Goal: Task Accomplishment & Management: Use online tool/utility

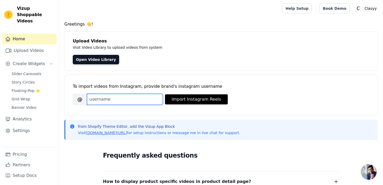
click at [116, 99] on input "Brand's Instagram Username" at bounding box center [125, 99] width 76 height 11
type input "clasyy_closet"
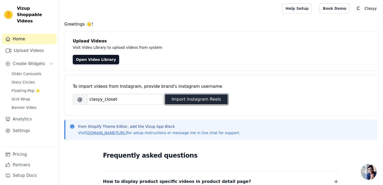
click at [201, 98] on button "Import Instagram Reels" at bounding box center [196, 99] width 63 height 10
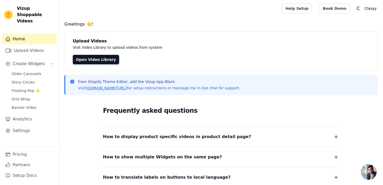
click at [301, 133] on button "How to display product specific videos in product detail page?" at bounding box center [221, 136] width 236 height 7
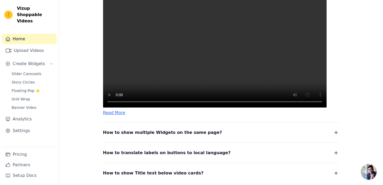
scroll to position [163, 0]
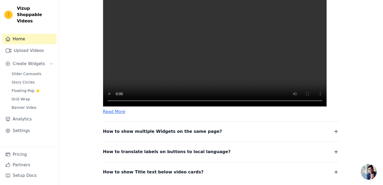
click at [328, 135] on button "How to show multiple Widgets on the same page?" at bounding box center [221, 131] width 236 height 7
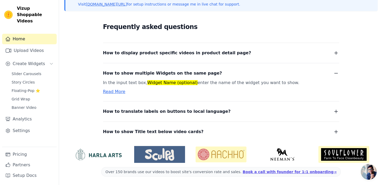
click at [295, 112] on button "How to translate labels on buttons to local language?" at bounding box center [221, 111] width 236 height 7
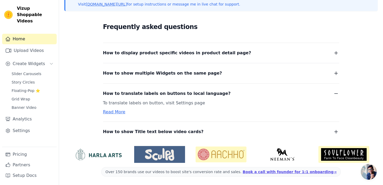
click at [249, 132] on button "How to show Title text below video cards?" at bounding box center [221, 131] width 236 height 7
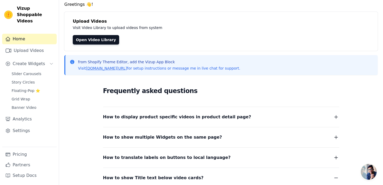
scroll to position [0, 0]
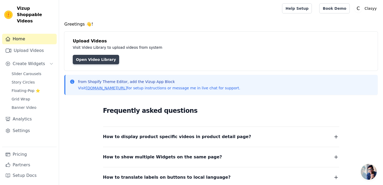
click at [102, 61] on link "Open Video Library" at bounding box center [96, 59] width 46 height 9
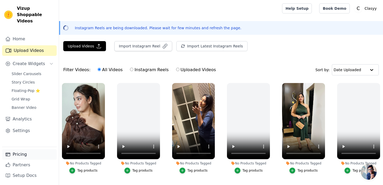
click at [33, 155] on link "Pricing" at bounding box center [29, 154] width 55 height 11
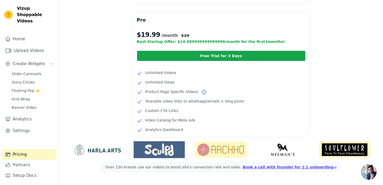
scroll to position [137, 0]
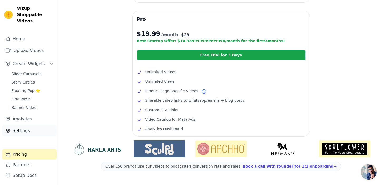
click at [30, 125] on link "Settings" at bounding box center [29, 130] width 55 height 11
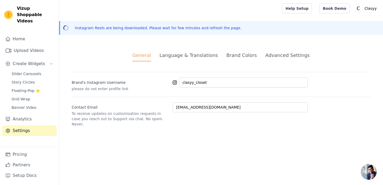
click at [188, 54] on div "Language & Translations" at bounding box center [188, 55] width 59 height 7
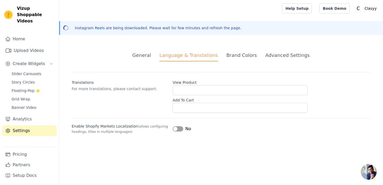
click at [240, 56] on div "Brand Colors" at bounding box center [241, 55] width 31 height 7
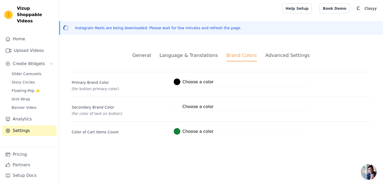
click at [270, 58] on div "Advanced Settings" at bounding box center [287, 55] width 44 height 7
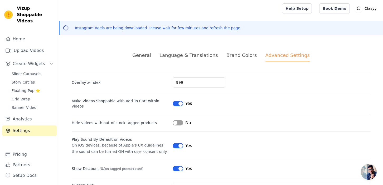
click at [151, 57] on div "General" at bounding box center [141, 55] width 19 height 7
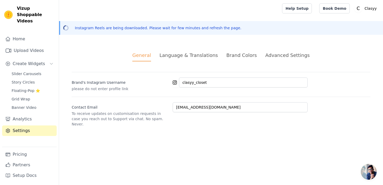
click at [188, 57] on div "Language & Translations" at bounding box center [188, 55] width 59 height 7
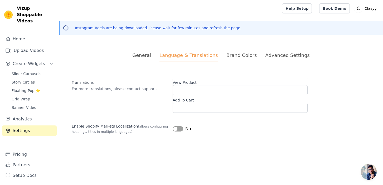
click at [240, 55] on div "Brand Colors" at bounding box center [241, 55] width 31 height 7
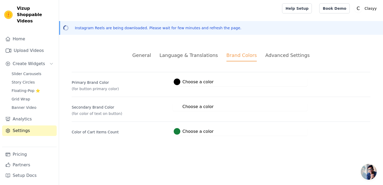
click at [273, 58] on div "Advanced Settings" at bounding box center [287, 55] width 44 height 7
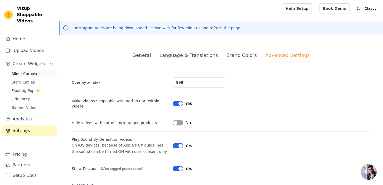
click at [39, 71] on span "Slider Carousels" at bounding box center [27, 73] width 30 height 5
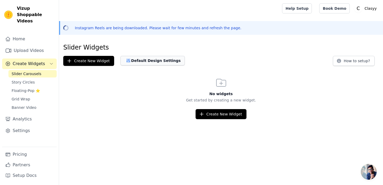
click at [155, 61] on button "Default Design Settings" at bounding box center [152, 60] width 64 height 9
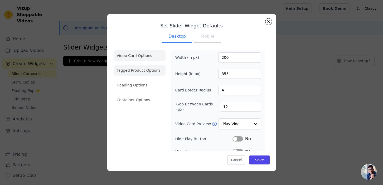
click at [156, 95] on li "Tagged Product Options" at bounding box center [140, 100] width 52 height 11
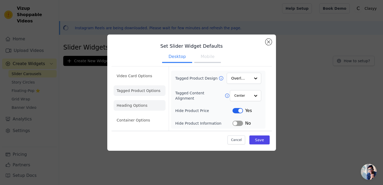
click at [141, 107] on li "Heading Options" at bounding box center [140, 105] width 52 height 11
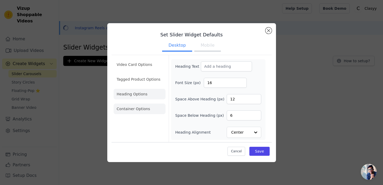
click at [139, 113] on li "Container Options" at bounding box center [140, 109] width 52 height 11
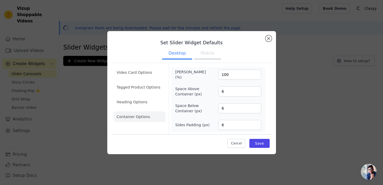
click at [207, 54] on button "Mobile" at bounding box center [207, 54] width 26 height 12
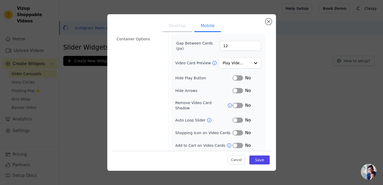
scroll to position [71, 0]
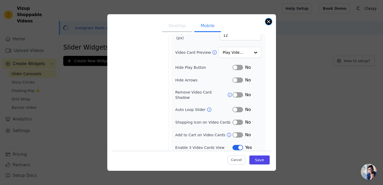
click at [269, 20] on button "Close modal" at bounding box center [268, 21] width 6 height 6
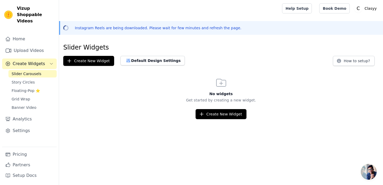
click at [37, 71] on span "Slider Carousels" at bounding box center [27, 73] width 30 height 5
click at [30, 71] on span "Slider Carousels" at bounding box center [27, 73] width 30 height 5
click at [30, 35] on link "Home" at bounding box center [29, 39] width 55 height 11
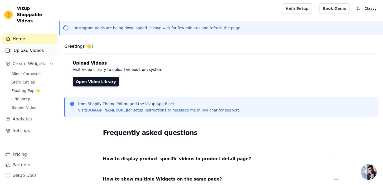
click at [44, 45] on link "Upload Videos" at bounding box center [29, 50] width 55 height 11
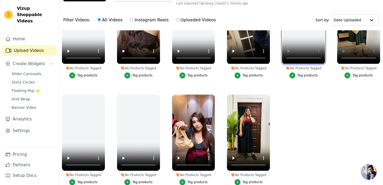
scroll to position [76, 0]
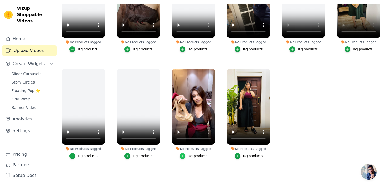
click at [181, 157] on icon "button" at bounding box center [183, 156] width 4 height 4
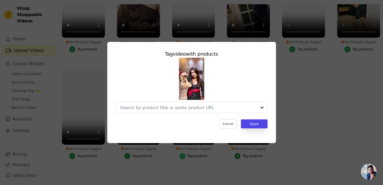
scroll to position [0, 0]
click at [176, 108] on input "No Products Tagged Tag video with products Cancel Save Tag products" at bounding box center [188, 107] width 137 height 5
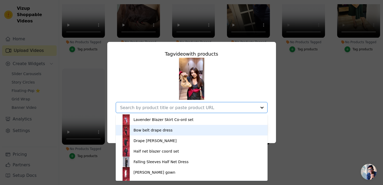
click at [157, 130] on div "Bow belt drape dress" at bounding box center [153, 130] width 39 height 5
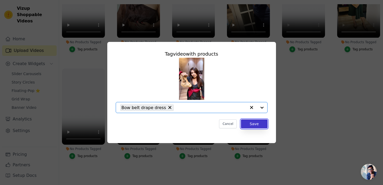
click at [253, 127] on button "Save" at bounding box center [254, 123] width 26 height 9
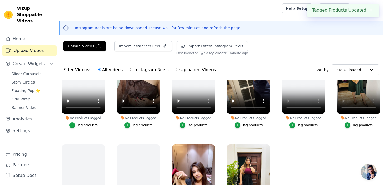
scroll to position [76, 0]
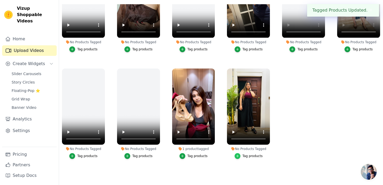
click at [239, 155] on icon "button" at bounding box center [238, 156] width 4 height 4
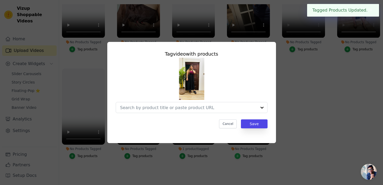
scroll to position [0, 0]
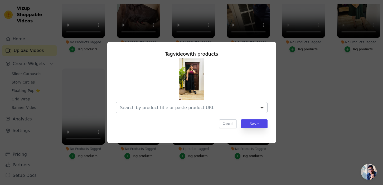
click at [215, 108] on input "No Products Tagged Tag video with products Cancel Save Tag products" at bounding box center [188, 107] width 137 height 5
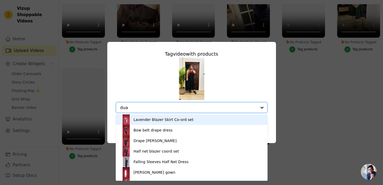
type input "dual"
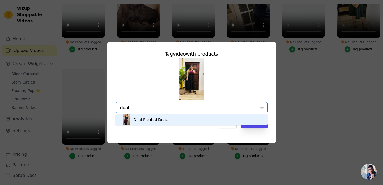
click at [167, 117] on div "Dual Pleated Dress" at bounding box center [191, 119] width 141 height 11
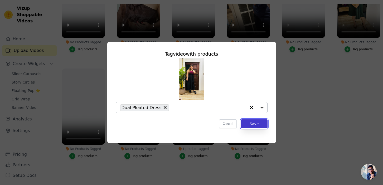
click at [254, 125] on button "Save" at bounding box center [254, 123] width 26 height 9
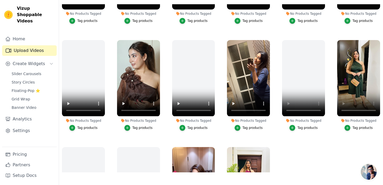
scroll to position [501, 0]
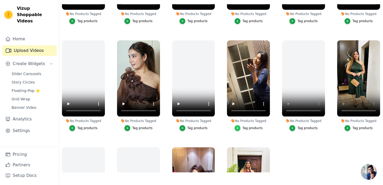
click at [238, 128] on icon "button" at bounding box center [238, 128] width 4 height 4
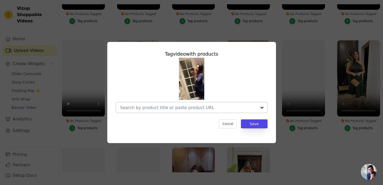
click at [207, 106] on input "No Products Tagged Tag video with products Cancel Save Tag products" at bounding box center [188, 107] width 137 height 5
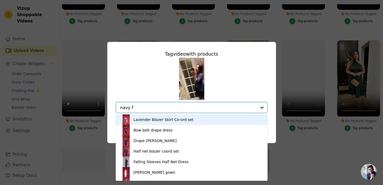
type input "navy fr"
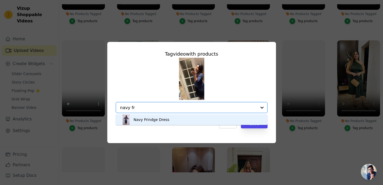
click at [177, 117] on div "Navy Frindge Dress" at bounding box center [191, 119] width 141 height 11
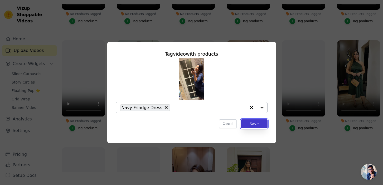
click at [257, 122] on button "Save" at bounding box center [254, 123] width 26 height 9
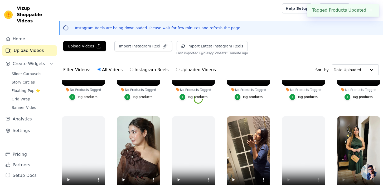
scroll to position [76, 0]
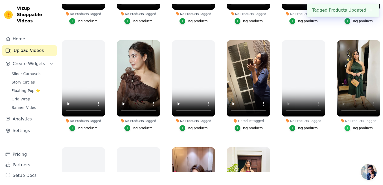
click at [349, 127] on icon "button" at bounding box center [348, 128] width 4 height 4
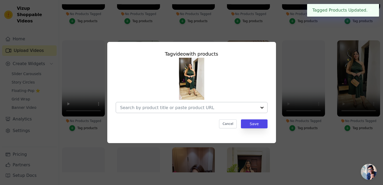
click at [201, 108] on input "No Products Tagged Tag video with products Cancel Save Tag products" at bounding box center [188, 107] width 137 height 5
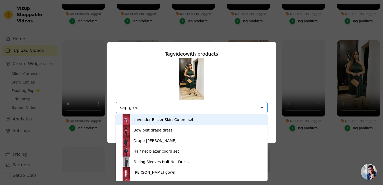
type input "sap green"
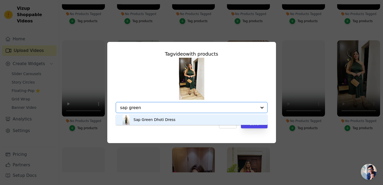
click at [164, 117] on div "Sap Green Dhoti Dress" at bounding box center [155, 119] width 42 height 5
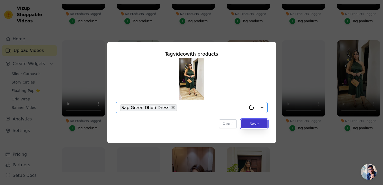
click at [257, 123] on button "Save" at bounding box center [254, 123] width 26 height 9
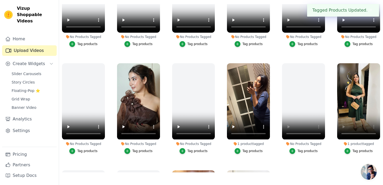
scroll to position [477, 0]
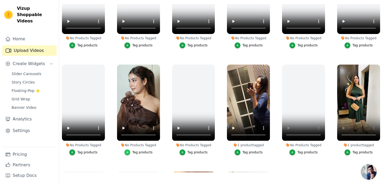
click at [128, 152] on icon "button" at bounding box center [127, 152] width 4 height 4
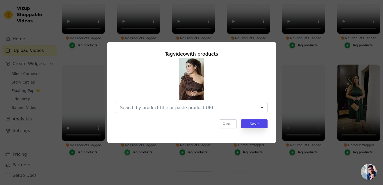
scroll to position [0, 0]
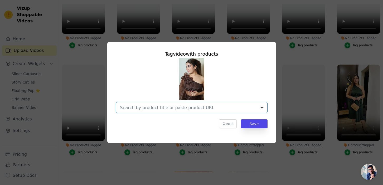
click at [167, 105] on input "No Products Tagged Tag video with products Option undefined, selected. Select i…" at bounding box center [188, 107] width 137 height 5
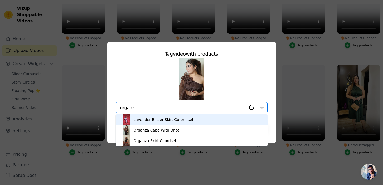
type input "organza"
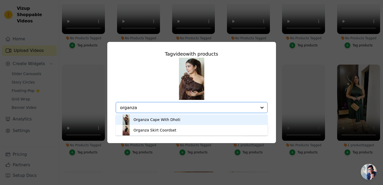
click at [147, 118] on div "Organza Cape With Dhoti" at bounding box center [157, 119] width 47 height 5
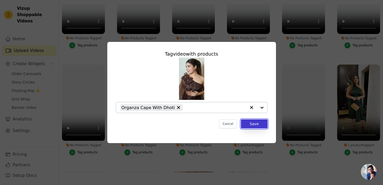
click at [257, 124] on button "Save" at bounding box center [254, 123] width 26 height 9
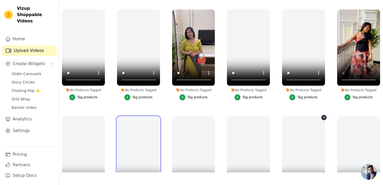
scroll to position [306, 0]
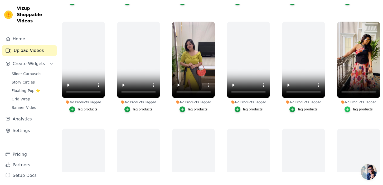
click at [347, 111] on icon "button" at bounding box center [348, 110] width 4 height 4
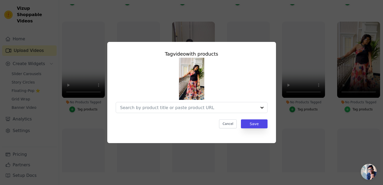
scroll to position [0, 0]
click at [211, 104] on div at bounding box center [188, 107] width 137 height 11
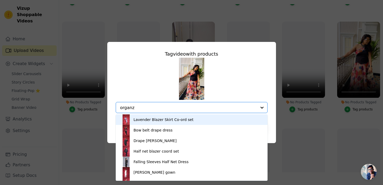
type input "organza"
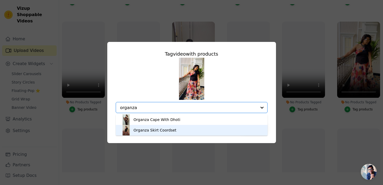
click at [168, 128] on div "Organza Skirt Coordset" at bounding box center [155, 130] width 43 height 5
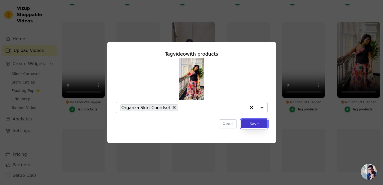
click at [252, 122] on button "Save" at bounding box center [254, 123] width 26 height 9
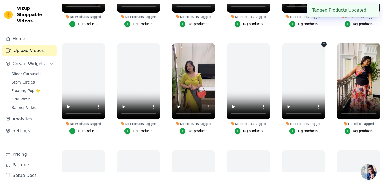
scroll to position [284, 0]
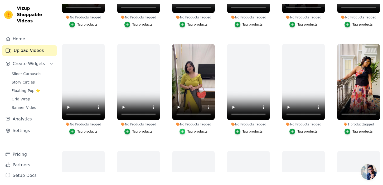
click at [183, 130] on icon "button" at bounding box center [183, 132] width 4 height 4
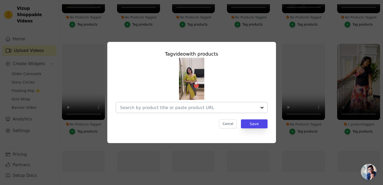
click at [184, 107] on input "No Products Tagged Tag video with products Cancel Save Tag products" at bounding box center [188, 107] width 137 height 5
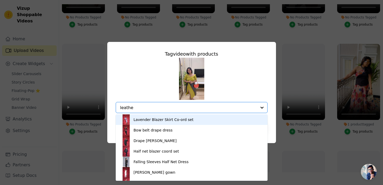
type input "leather"
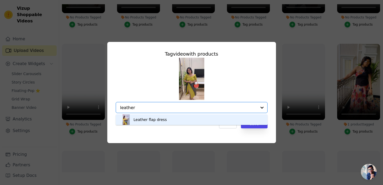
click at [162, 119] on div "Leather flap dress" at bounding box center [150, 119] width 33 height 5
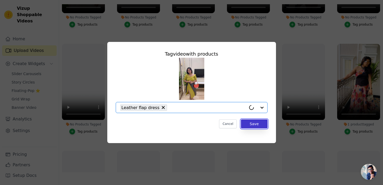
click at [252, 126] on button "Save" at bounding box center [254, 123] width 26 height 9
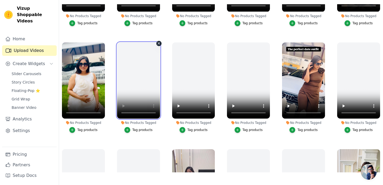
scroll to position [176, 0]
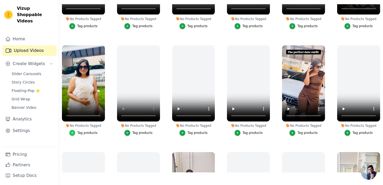
click at [74, 134] on icon "button" at bounding box center [72, 133] width 4 height 4
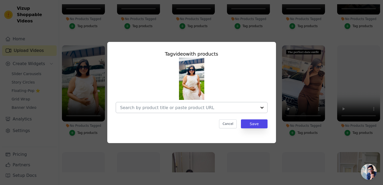
click at [147, 104] on div at bounding box center [188, 107] width 137 height 11
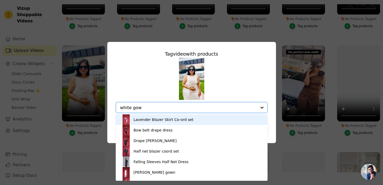
type input "white gown"
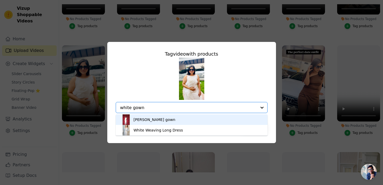
click at [148, 118] on div "[PERSON_NAME] gown" at bounding box center [155, 119] width 42 height 5
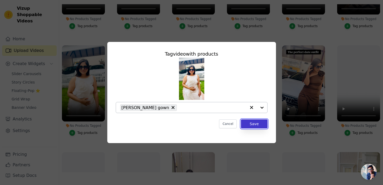
click at [254, 127] on button "Save" at bounding box center [254, 123] width 26 height 9
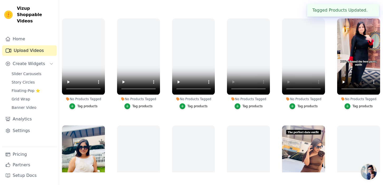
scroll to position [95, 0]
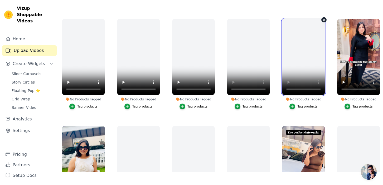
click at [289, 89] on video at bounding box center [303, 57] width 43 height 76
click at [346, 105] on icon "button" at bounding box center [348, 107] width 4 height 4
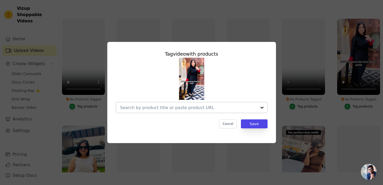
click at [204, 109] on input "No Products Tagged Tag video with products Cancel Save Tag products" at bounding box center [188, 107] width 137 height 5
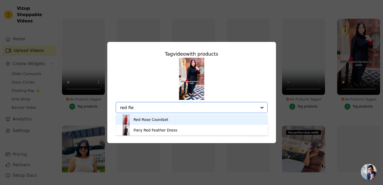
type input "red fier"
click at [167, 118] on div "Fiery Red Feather Dress" at bounding box center [156, 119] width 44 height 5
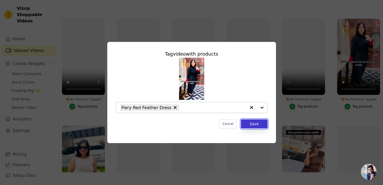
click at [250, 124] on button "Save" at bounding box center [254, 123] width 26 height 9
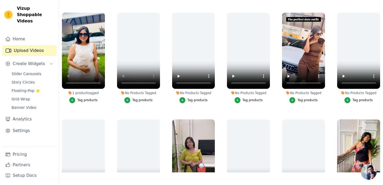
scroll to position [192, 0]
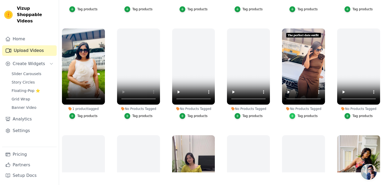
click at [292, 114] on icon "button" at bounding box center [292, 116] width 4 height 4
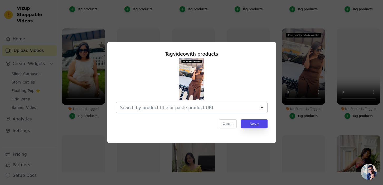
click at [203, 108] on input "No Products Tagged Tag video with products Cancel Save Tag products" at bounding box center [188, 107] width 137 height 5
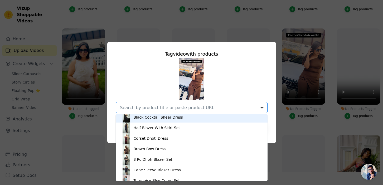
scroll to position [485, 0]
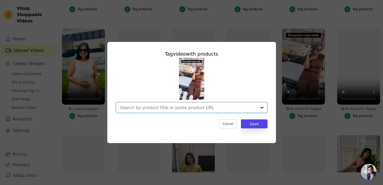
click at [155, 107] on input "No Products Tagged Tag video with products Option undefined, selected. Select i…" at bounding box center [188, 107] width 137 height 5
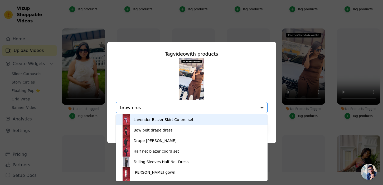
type input "[PERSON_NAME]"
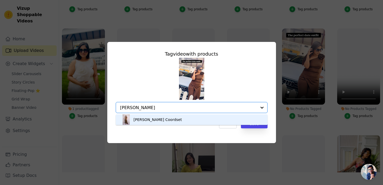
click at [150, 119] on div "[PERSON_NAME] Coordset" at bounding box center [158, 119] width 48 height 5
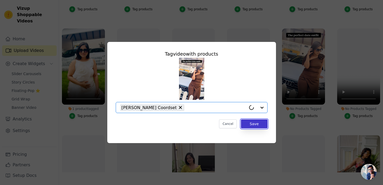
click at [252, 123] on button "Save" at bounding box center [254, 123] width 26 height 9
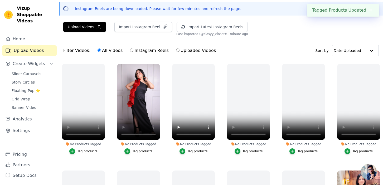
scroll to position [14, 0]
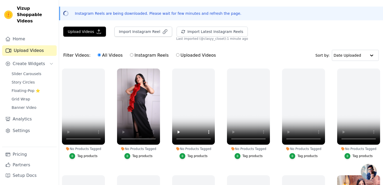
click at [278, 54] on div "Filter Videos: All Videos Instagram Reels Uploaded Videos Sort by: Date Uploaded" at bounding box center [221, 55] width 324 height 21
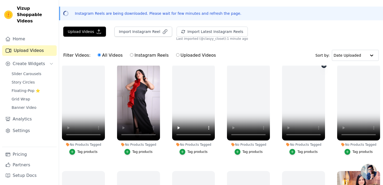
scroll to position [0, 0]
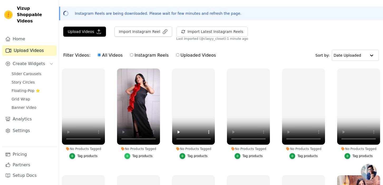
click at [128, 154] on div "button" at bounding box center [127, 156] width 6 height 6
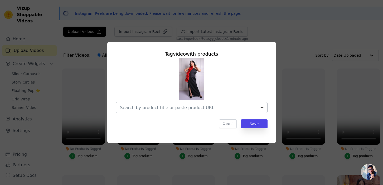
click at [158, 107] on input "No Products Tagged Tag video with products Cancel Save Tag products" at bounding box center [188, 107] width 137 height 5
click at [161, 109] on input "No Products Tagged Tag video with products Option undefined, selected. Select i…" at bounding box center [188, 107] width 137 height 5
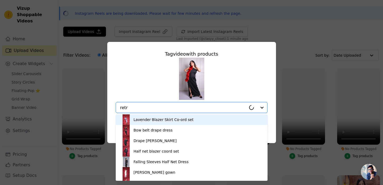
type input "retro"
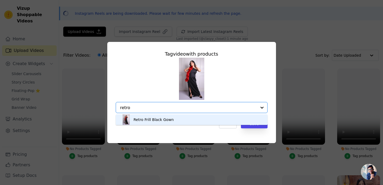
click at [149, 122] on div "Retro Frill Black Gown" at bounding box center [154, 119] width 40 height 5
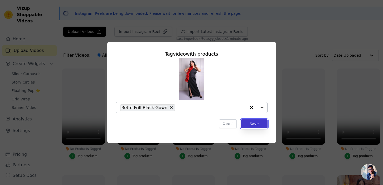
click at [251, 123] on button "Save" at bounding box center [254, 123] width 26 height 9
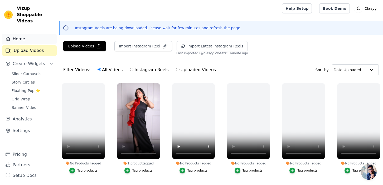
click at [27, 35] on link "Home" at bounding box center [29, 39] width 55 height 11
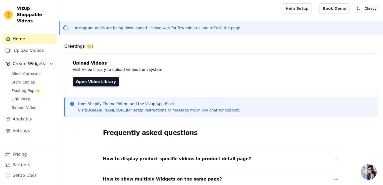
click at [36, 61] on span "Create Widgets" at bounding box center [29, 64] width 32 height 6
click at [37, 61] on span "Create Widgets" at bounding box center [29, 64] width 32 height 6
click at [30, 71] on span "Slider Carousels" at bounding box center [27, 73] width 30 height 5
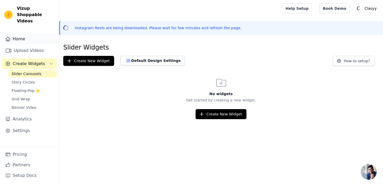
click at [39, 34] on link "Home" at bounding box center [29, 39] width 55 height 11
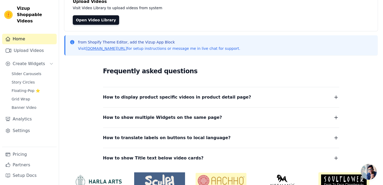
scroll to position [62, 0]
click at [95, 16] on link "Open Video Library" at bounding box center [96, 19] width 46 height 9
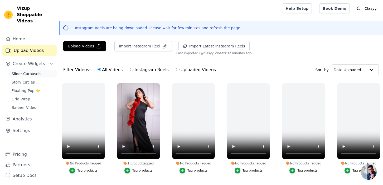
click at [30, 71] on span "Slider Carousels" at bounding box center [27, 73] width 30 height 5
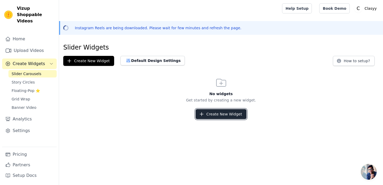
click at [207, 112] on button "Create New Widget" at bounding box center [221, 114] width 51 height 10
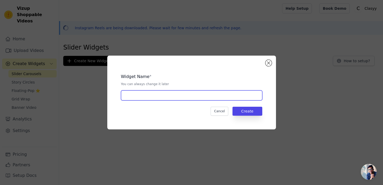
click at [173, 95] on input "text" at bounding box center [191, 95] width 141 height 10
type input "Home Page Feed"
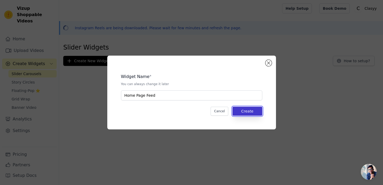
click at [243, 111] on button "Create" at bounding box center [247, 111] width 30 height 9
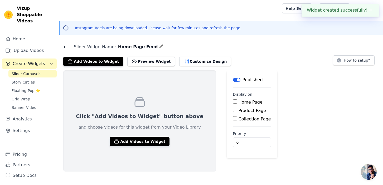
click at [233, 101] on input "Home Page" at bounding box center [235, 101] width 4 height 4
checkbox input "true"
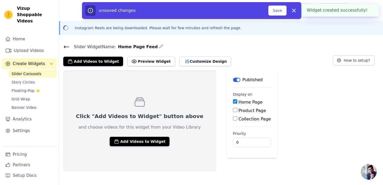
click at [233, 111] on input "Product Page" at bounding box center [235, 110] width 4 height 4
checkbox input "true"
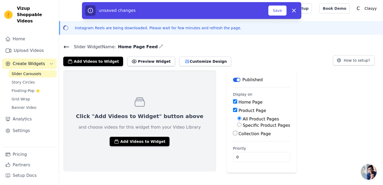
click at [237, 124] on div "Specific Product Pages" at bounding box center [263, 125] width 53 height 6
click at [237, 125] on input "Specific Product Pages" at bounding box center [239, 125] width 4 height 4
radio input "true"
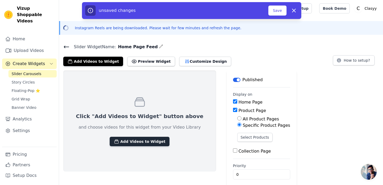
click at [134, 142] on button "Add Videos to Widget" at bounding box center [140, 141] width 60 height 9
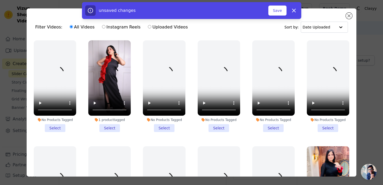
click at [114, 127] on li "1 product tagged Select" at bounding box center [109, 86] width 42 height 92
click at [0, 0] on input "1 product tagged Select" at bounding box center [0, 0] width 0 height 0
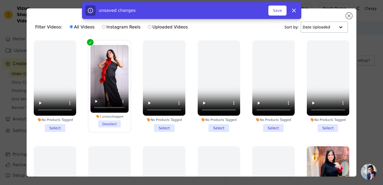
click at [339, 29] on div at bounding box center [341, 27] width 11 height 11
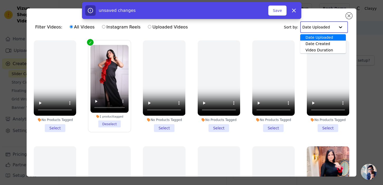
click at [257, 34] on div "Filter Videos: All Videos Instagram Reels Uploaded Videos Sort by: Date Uploade…" at bounding box center [191, 27] width 321 height 21
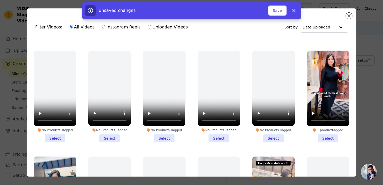
scroll to position [97, 0]
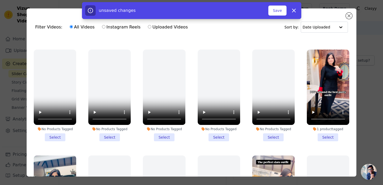
click at [327, 137] on li "1 product tagged Select" at bounding box center [328, 96] width 42 height 92
click at [0, 0] on input "1 product tagged Select" at bounding box center [0, 0] width 0 height 0
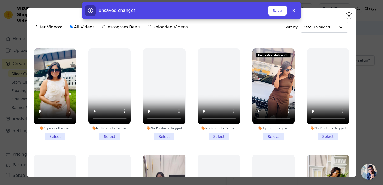
scroll to position [204, 0]
click at [51, 139] on li "1 product tagged Select" at bounding box center [55, 94] width 42 height 92
click at [0, 0] on input "1 product tagged Select" at bounding box center [0, 0] width 0 height 0
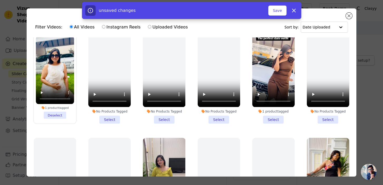
scroll to position [222, 0]
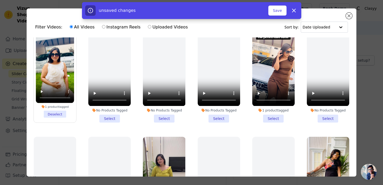
click at [279, 120] on li "1 product tagged Select" at bounding box center [273, 77] width 42 height 92
click at [0, 0] on input "1 product tagged Select" at bounding box center [0, 0] width 0 height 0
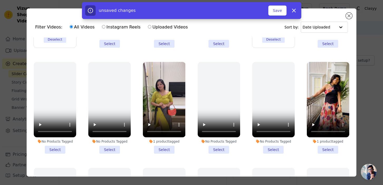
scroll to position [298, 0]
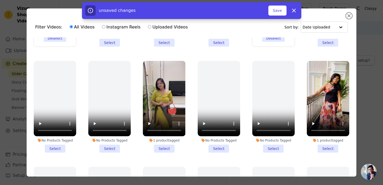
click at [326, 150] on li "1 product tagged Select" at bounding box center [328, 107] width 42 height 92
click at [0, 0] on input "1 product tagged Select" at bounding box center [0, 0] width 0 height 0
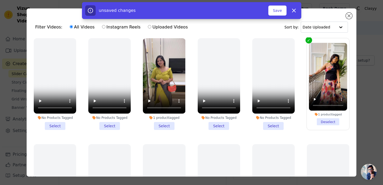
scroll to position [323, 0]
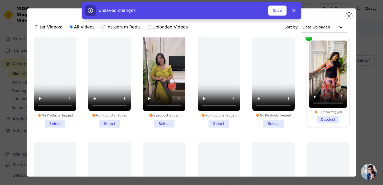
click at [165, 124] on li "1 product tagged Select" at bounding box center [164, 82] width 42 height 92
click at [0, 0] on input "1 product tagged Select" at bounding box center [0, 0] width 0 height 0
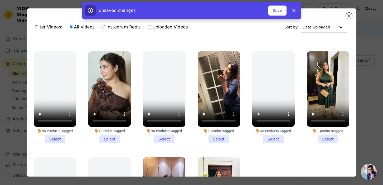
scroll to position [521, 0]
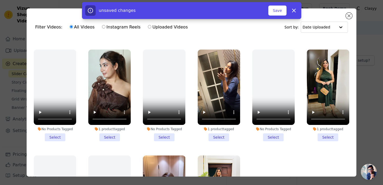
click at [111, 135] on li "1 product tagged Select" at bounding box center [109, 96] width 42 height 92
click at [0, 0] on input "1 product tagged Select" at bounding box center [0, 0] width 0 height 0
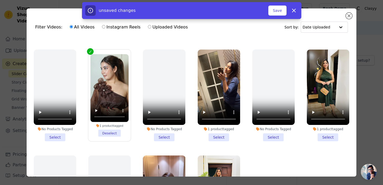
click at [326, 134] on li "1 product tagged Select" at bounding box center [328, 96] width 42 height 92
click at [0, 0] on input "1 product tagged Select" at bounding box center [0, 0] width 0 height 0
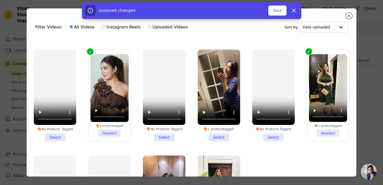
click at [226, 136] on li "1 product tagged Select" at bounding box center [219, 96] width 42 height 92
click at [0, 0] on input "1 product tagged Select" at bounding box center [0, 0] width 0 height 0
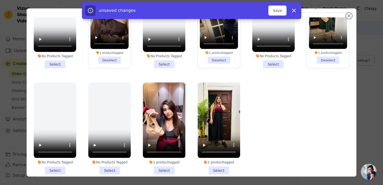
scroll to position [24, 0]
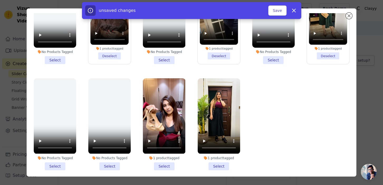
click at [161, 169] on li "1 product tagged Select" at bounding box center [164, 124] width 42 height 92
click at [0, 0] on input "1 product tagged Select" at bounding box center [0, 0] width 0 height 0
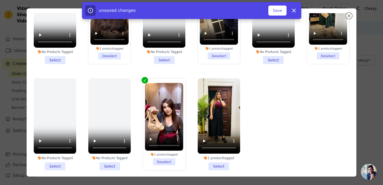
click at [212, 166] on li "1 product tagged Select" at bounding box center [219, 124] width 42 height 92
click at [0, 0] on input "1 product tagged Select" at bounding box center [0, 0] width 0 height 0
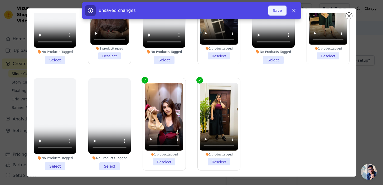
click at [279, 9] on button "Save" at bounding box center [277, 11] width 18 height 10
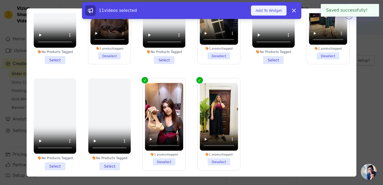
click at [278, 11] on button "Add To Widget" at bounding box center [268, 11] width 35 height 10
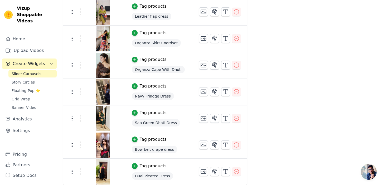
scroll to position [0, 0]
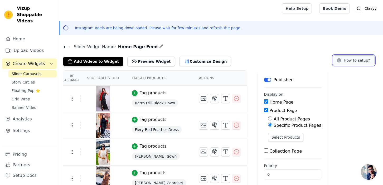
click at [348, 57] on button "How to setup?" at bounding box center [354, 60] width 42 height 10
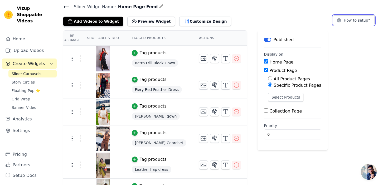
scroll to position [55, 0]
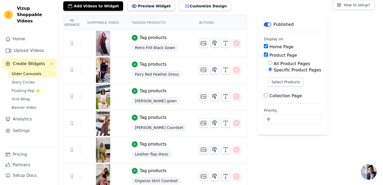
click at [147, 8] on button "Preview Widget" at bounding box center [150, 5] width 47 height 9
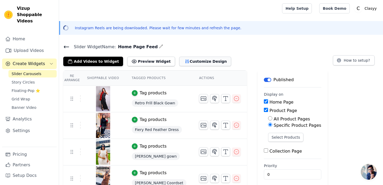
click at [183, 62] on button "Customize Design" at bounding box center [205, 61] width 52 height 9
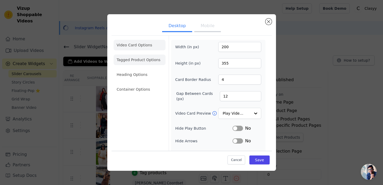
click at [156, 84] on li "Tagged Product Options" at bounding box center [140, 89] width 52 height 11
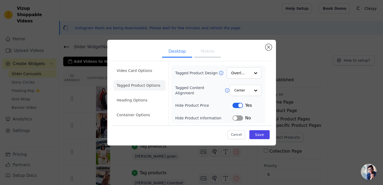
click at [242, 106] on button "Label" at bounding box center [237, 105] width 11 height 5
click at [140, 99] on li "Heading Options" at bounding box center [140, 100] width 52 height 11
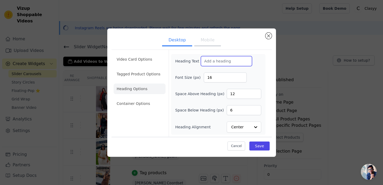
click at [208, 63] on input "Heading Text" at bounding box center [226, 61] width 51 height 10
click at [223, 71] on div "Heading Text Font Size (px) 16 Space Above Heading (px) 12 Space Below Heading …" at bounding box center [218, 94] width 86 height 76
click at [217, 63] on input "Heading Text" at bounding box center [226, 61] width 51 height 10
click at [266, 60] on form "Heading Text Font Size (px) 16 Space Above Heading (px) 12 Space Below Heading …" at bounding box center [218, 93] width 99 height 87
click at [229, 60] on input "Heading Text" at bounding box center [226, 61] width 51 height 10
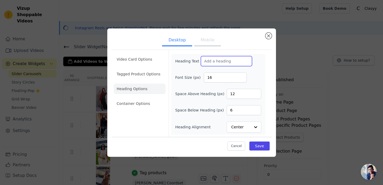
click at [220, 59] on input "Heading Text" at bounding box center [226, 61] width 51 height 10
click at [224, 77] on input "16" at bounding box center [225, 77] width 43 height 10
click at [235, 96] on input "12" at bounding box center [244, 94] width 34 height 10
click at [237, 115] on div "Heading Text Font Size (px) 16 Space Above Heading (px) 12 Space Below Heading …" at bounding box center [218, 94] width 86 height 76
click at [238, 113] on input "6" at bounding box center [244, 110] width 34 height 10
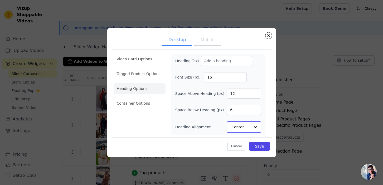
click at [250, 125] on div "Center" at bounding box center [244, 127] width 34 height 12
click at [239, 114] on div "Left" at bounding box center [244, 114] width 34 height 11
click at [214, 64] on input "Heading Text" at bounding box center [226, 61] width 51 height 10
click at [210, 63] on input "Heading Text" at bounding box center [226, 61] width 51 height 10
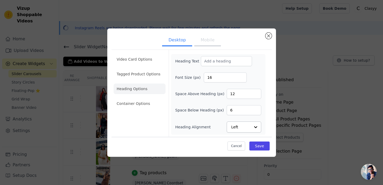
click at [209, 41] on button "Mobile" at bounding box center [207, 41] width 26 height 12
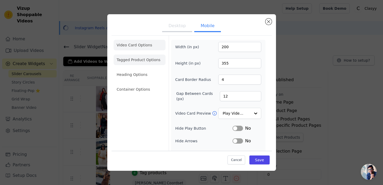
click at [156, 84] on li "Tagged Product Options" at bounding box center [140, 89] width 52 height 11
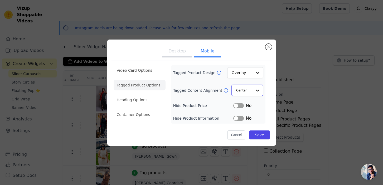
click at [254, 92] on div at bounding box center [257, 90] width 11 height 11
click at [244, 112] on div "Left" at bounding box center [246, 114] width 31 height 11
click at [140, 98] on li "Heading Options" at bounding box center [140, 100] width 52 height 11
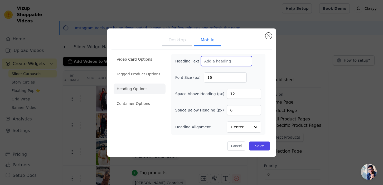
click at [213, 62] on input "Heading Text" at bounding box center [226, 61] width 51 height 10
click at [212, 62] on input "Heading Text" at bounding box center [226, 61] width 51 height 10
click at [145, 104] on li "Container Options" at bounding box center [140, 103] width 52 height 11
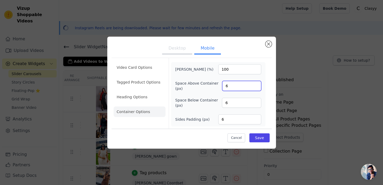
click at [223, 86] on input "6" at bounding box center [241, 86] width 39 height 10
type input "12"
click at [224, 103] on input "6" at bounding box center [241, 103] width 39 height 10
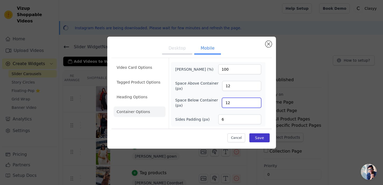
type input "12"
click at [256, 141] on button "Save" at bounding box center [259, 137] width 20 height 9
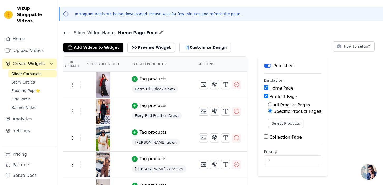
scroll to position [17, 0]
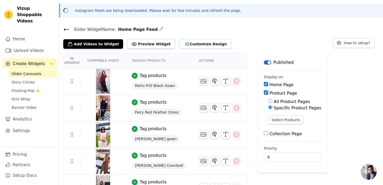
click at [264, 93] on input "Product Page" at bounding box center [266, 92] width 4 height 4
checkbox input "false"
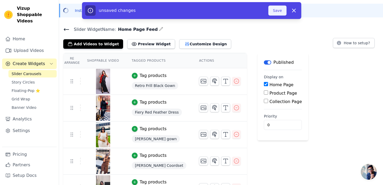
click at [278, 10] on button "Save" at bounding box center [277, 11] width 18 height 10
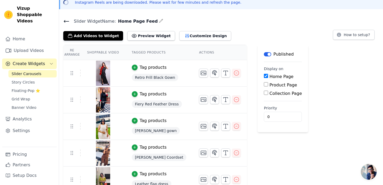
scroll to position [0, 0]
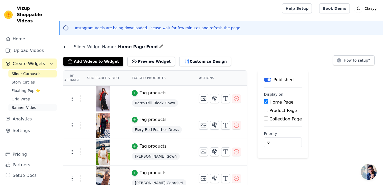
click at [23, 105] on span "Banner Video" at bounding box center [24, 107] width 25 height 5
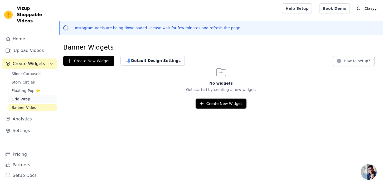
click at [25, 96] on span "Grid Wrap" at bounding box center [21, 98] width 18 height 5
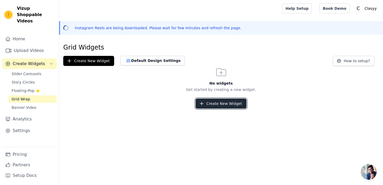
click at [213, 101] on button "Create New Widget" at bounding box center [221, 104] width 51 height 10
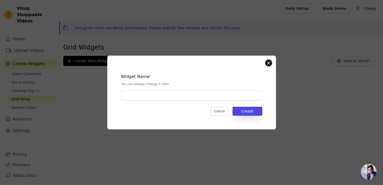
click at [269, 64] on button "Close modal" at bounding box center [268, 63] width 6 height 6
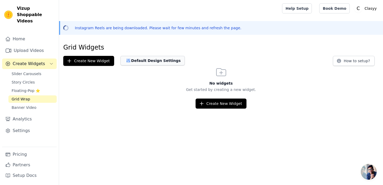
click at [148, 62] on button "Default Design Settings" at bounding box center [152, 60] width 64 height 9
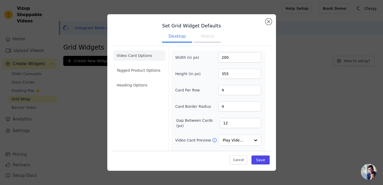
click at [136, 78] on ul "Video Card Options Tagged Product Options Heading Options" at bounding box center [140, 70] width 52 height 44
click at [132, 86] on li "Heading Options" at bounding box center [140, 85] width 52 height 11
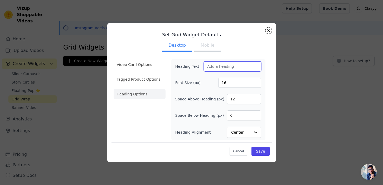
click at [222, 67] on input "Heading Text" at bounding box center [232, 66] width 57 height 10
type input "s"
click at [267, 32] on button "Close modal" at bounding box center [268, 30] width 6 height 6
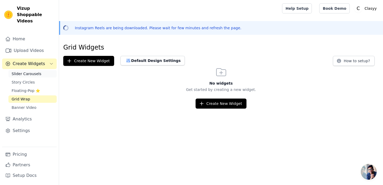
click at [31, 71] on span "Slider Carousels" at bounding box center [27, 73] width 30 height 5
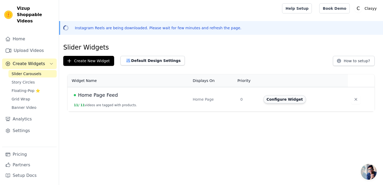
click at [275, 98] on button "Configure Widget" at bounding box center [284, 99] width 43 height 8
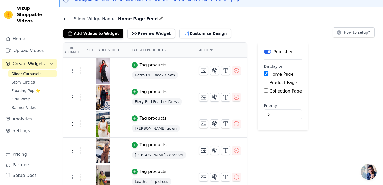
scroll to position [36, 0]
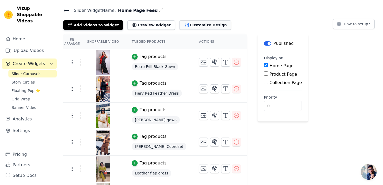
click at [191, 25] on button "Customize Design" at bounding box center [205, 24] width 52 height 9
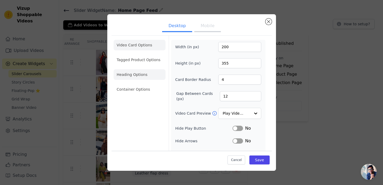
click at [141, 73] on li "Heading Options" at bounding box center [140, 74] width 52 height 11
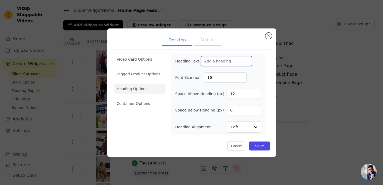
click at [209, 60] on input "Heading Text" at bounding box center [226, 61] width 51 height 10
click at [266, 145] on button "Save" at bounding box center [259, 146] width 20 height 9
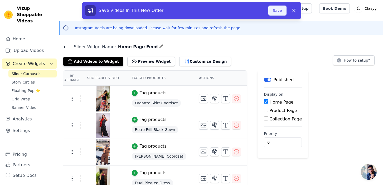
click at [276, 9] on button "Save" at bounding box center [277, 11] width 18 height 10
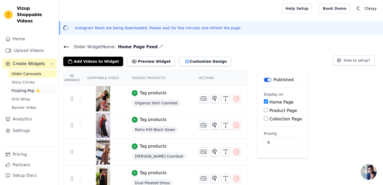
click at [27, 88] on span "Floating-Pop ⭐" at bounding box center [26, 90] width 28 height 5
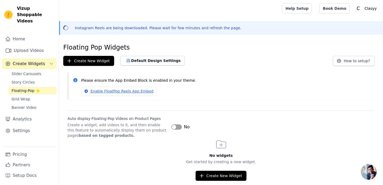
click at [176, 129] on button "Label" at bounding box center [176, 126] width 11 height 5
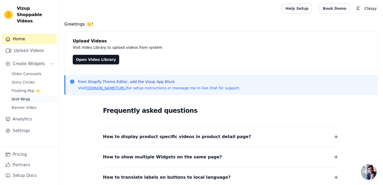
click at [28, 96] on span "Grid Wrap" at bounding box center [21, 98] width 18 height 5
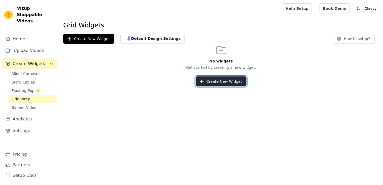
click at [223, 82] on button "Create New Widget" at bounding box center [221, 81] width 51 height 10
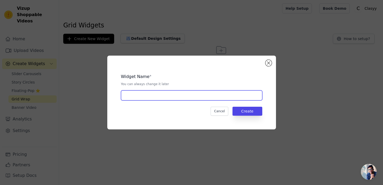
click at [171, 98] on input "text" at bounding box center [191, 95] width 141 height 10
type input "Grid Wrap"
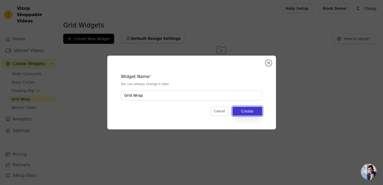
click at [250, 113] on button "Create" at bounding box center [247, 111] width 30 height 9
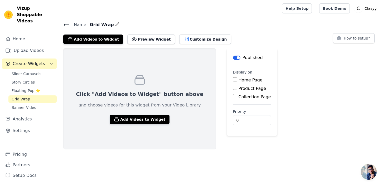
click at [233, 81] on input "Home Page" at bounding box center [235, 79] width 4 height 4
checkbox input "true"
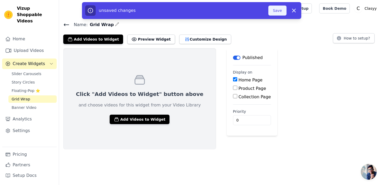
click at [278, 11] on button "Save" at bounding box center [277, 11] width 18 height 10
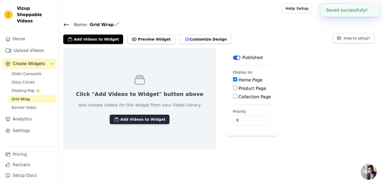
click at [127, 120] on button "Add Videos to Widget" at bounding box center [140, 119] width 60 height 9
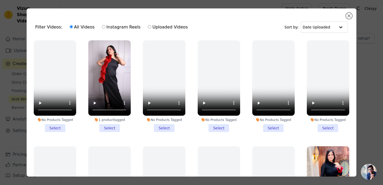
click at [111, 127] on li "1 product tagged Select" at bounding box center [109, 86] width 42 height 92
click at [0, 0] on input "1 product tagged Select" at bounding box center [0, 0] width 0 height 0
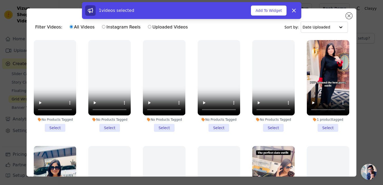
scroll to position [107, 0]
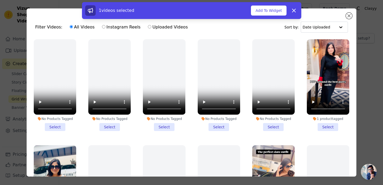
click at [328, 124] on li "1 product tagged Select" at bounding box center [328, 85] width 42 height 92
click at [0, 0] on input "1 product tagged Select" at bounding box center [0, 0] width 0 height 0
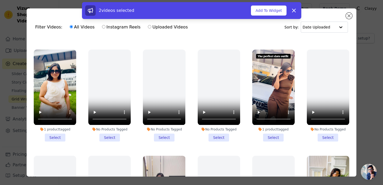
scroll to position [222, 0]
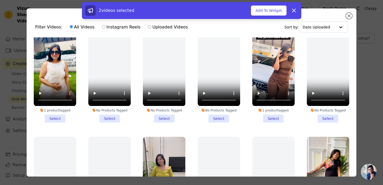
click at [271, 119] on li "1 product tagged Select" at bounding box center [273, 77] width 42 height 92
click at [0, 0] on input "1 product tagged Select" at bounding box center [0, 0] width 0 height 0
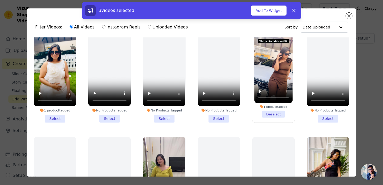
click at [54, 119] on li "1 product tagged Select" at bounding box center [55, 77] width 42 height 92
click at [0, 0] on input "1 product tagged Select" at bounding box center [0, 0] width 0 height 0
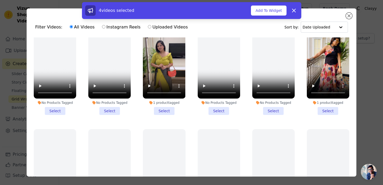
scroll to position [332, 0]
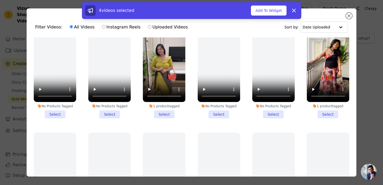
click at [334, 115] on li "1 product tagged Select" at bounding box center [328, 73] width 42 height 92
click at [0, 0] on input "1 product tagged Select" at bounding box center [0, 0] width 0 height 0
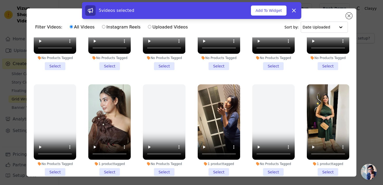
scroll to position [524, 0]
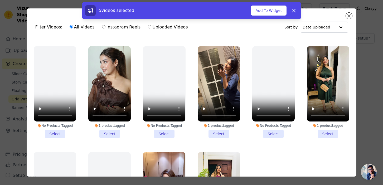
click at [104, 135] on li "1 product tagged Select" at bounding box center [109, 92] width 42 height 92
click at [0, 0] on input "1 product tagged Select" at bounding box center [0, 0] width 0 height 0
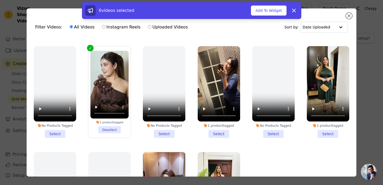
click at [326, 135] on li "1 product tagged Select" at bounding box center [328, 92] width 42 height 92
click at [0, 0] on input "1 product tagged Select" at bounding box center [0, 0] width 0 height 0
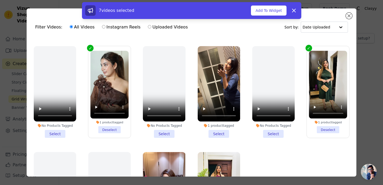
scroll to position [555, 0]
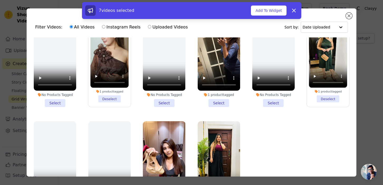
click at [220, 102] on li "1 product tagged Select" at bounding box center [219, 61] width 42 height 92
click at [0, 0] on input "1 product tagged Select" at bounding box center [0, 0] width 0 height 0
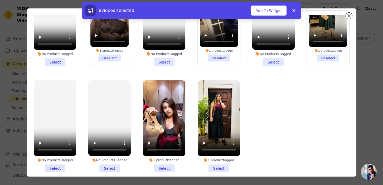
scroll to position [46, 0]
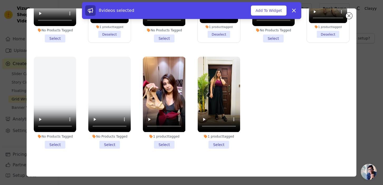
click at [165, 146] on li "1 product tagged Select" at bounding box center [164, 103] width 42 height 92
click at [0, 0] on input "1 product tagged Select" at bounding box center [0, 0] width 0 height 0
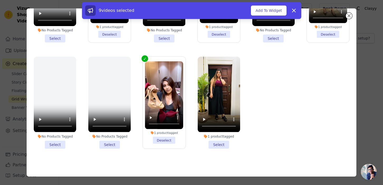
click at [215, 144] on li "1 product tagged Select" at bounding box center [219, 103] width 42 height 92
click at [0, 0] on input "1 product tagged Select" at bounding box center [0, 0] width 0 height 0
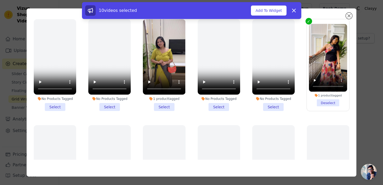
scroll to position [289, 0]
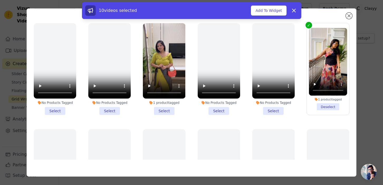
click at [161, 113] on li "1 product tagged Select" at bounding box center [164, 69] width 42 height 92
click at [0, 0] on input "1 product tagged Select" at bounding box center [0, 0] width 0 height 0
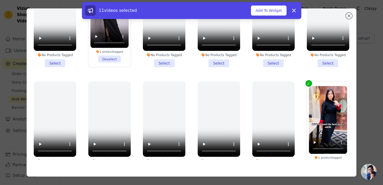
scroll to position [0, 0]
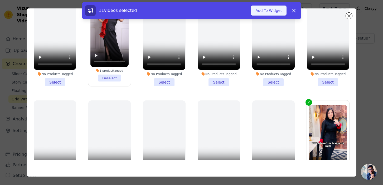
click at [271, 9] on button "Add To Widget" at bounding box center [268, 11] width 35 height 10
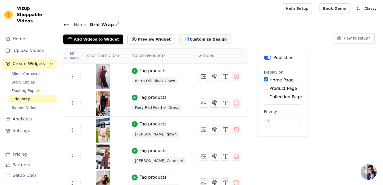
click at [205, 39] on button "Customize Design" at bounding box center [205, 39] width 52 height 9
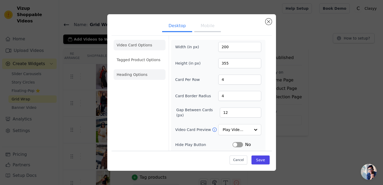
click at [142, 75] on li "Heading Options" at bounding box center [140, 74] width 52 height 11
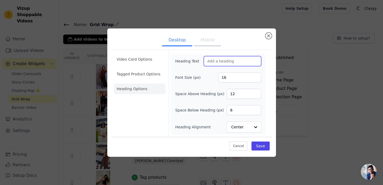
click at [229, 61] on input "Heading Text" at bounding box center [232, 61] width 57 height 10
type input "Shop the feed"
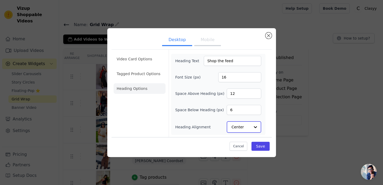
click at [247, 128] on input "Heading Alignment" at bounding box center [240, 127] width 18 height 11
click at [241, 113] on div "Left" at bounding box center [244, 114] width 34 height 11
click at [263, 144] on button "Save" at bounding box center [260, 146] width 18 height 9
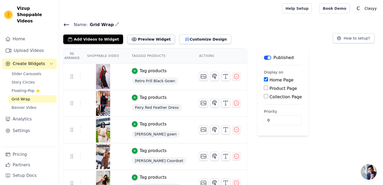
click at [150, 38] on button "Preview Widget" at bounding box center [150, 39] width 47 height 9
click at [180, 37] on button "Customize Design" at bounding box center [205, 39] width 52 height 9
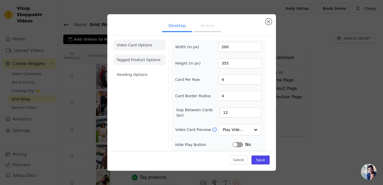
click at [155, 64] on li "Tagged Product Options" at bounding box center [140, 60] width 52 height 11
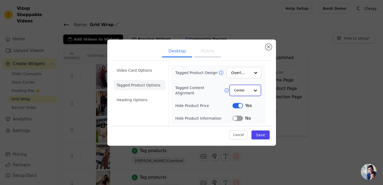
click at [242, 89] on input "Tagged Content Alignment" at bounding box center [242, 90] width 16 height 11
click at [238, 112] on div "Left" at bounding box center [244, 114] width 31 height 11
click at [236, 120] on button "Label" at bounding box center [237, 117] width 11 height 5
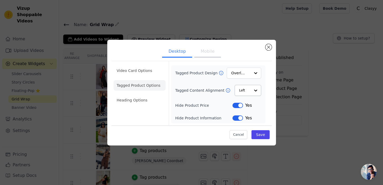
click at [241, 104] on button "Label" at bounding box center [237, 105] width 11 height 5
click at [209, 53] on button "Mobile" at bounding box center [207, 52] width 26 height 12
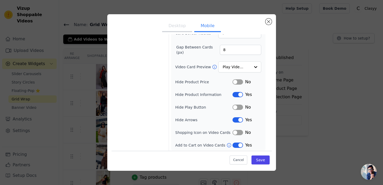
scroll to position [64, 0]
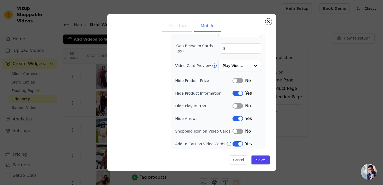
click at [237, 80] on button "Label" at bounding box center [237, 80] width 11 height 5
click at [241, 80] on button "Label" at bounding box center [237, 80] width 11 height 5
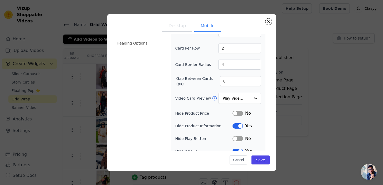
scroll to position [0, 0]
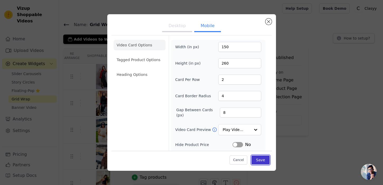
click at [263, 157] on button "Save" at bounding box center [260, 159] width 18 height 9
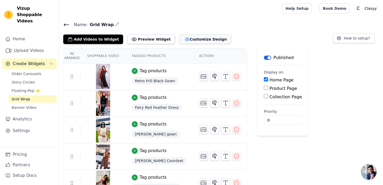
click at [183, 35] on button "Customize Design" at bounding box center [205, 39] width 52 height 9
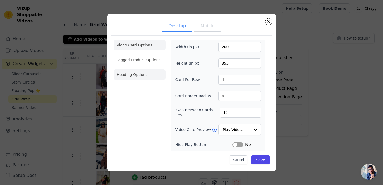
click at [139, 76] on li "Heading Options" at bounding box center [140, 74] width 52 height 11
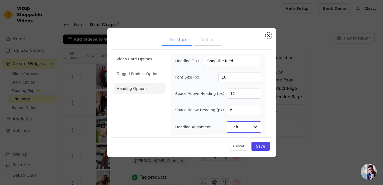
click at [249, 127] on input "Heading Alignment" at bounding box center [240, 127] width 18 height 11
click at [247, 106] on div "Center" at bounding box center [244, 103] width 34 height 11
click at [258, 144] on button "Save" at bounding box center [260, 146] width 18 height 9
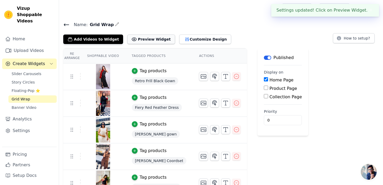
click at [150, 42] on button "Preview Widget" at bounding box center [150, 39] width 47 height 9
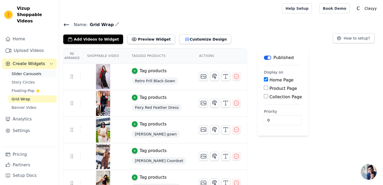
click at [35, 71] on span "Slider Carousels" at bounding box center [27, 73] width 30 height 5
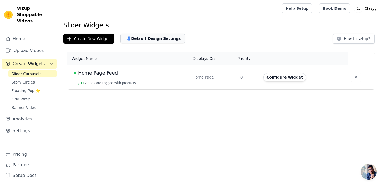
click at [153, 37] on button "Default Design Settings" at bounding box center [152, 38] width 64 height 9
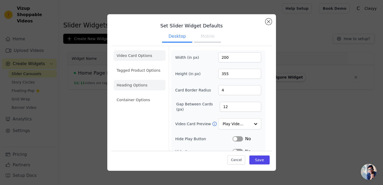
click at [133, 84] on li "Heading Options" at bounding box center [140, 85] width 52 height 11
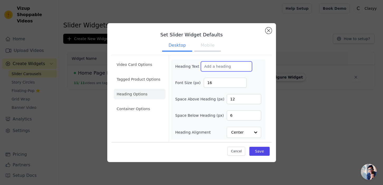
click at [225, 67] on input "Heading Text" at bounding box center [226, 66] width 51 height 10
click at [230, 116] on input "6" at bounding box center [244, 115] width 34 height 10
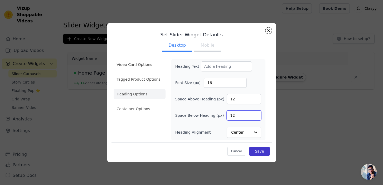
type input "12"
click at [262, 153] on button "Save" at bounding box center [259, 151] width 20 height 9
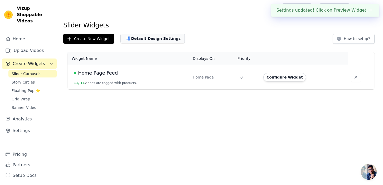
click at [158, 41] on button "Default Design Settings" at bounding box center [152, 38] width 64 height 9
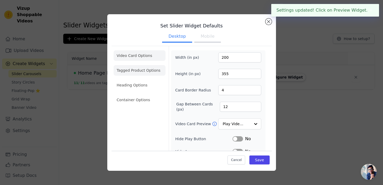
click at [145, 95] on li "Tagged Product Options" at bounding box center [140, 100] width 52 height 11
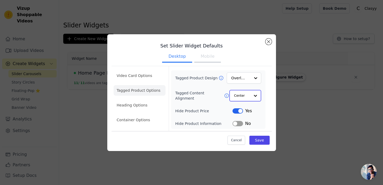
click at [251, 98] on div at bounding box center [255, 95] width 11 height 11
click at [242, 118] on div "Left" at bounding box center [244, 119] width 31 height 11
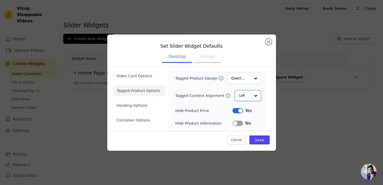
click at [208, 60] on button "Mobile" at bounding box center [207, 57] width 26 height 12
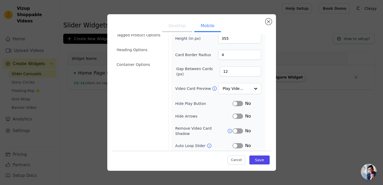
scroll to position [40, 0]
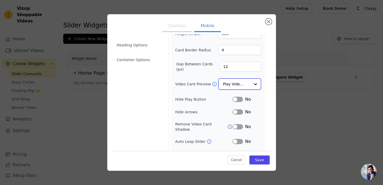
click at [240, 89] on input "Video Card Preview" at bounding box center [236, 84] width 27 height 11
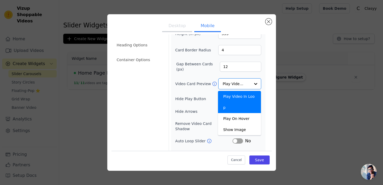
click at [271, 74] on div "Video Card Options Tagged Product Options Heading Options Container Options Wid…" at bounding box center [191, 96] width 160 height 181
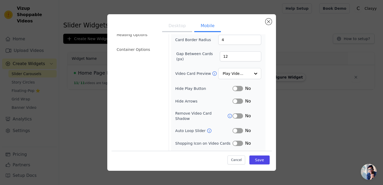
scroll to position [48, 0]
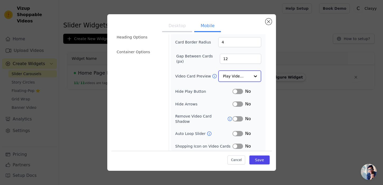
click at [254, 80] on div at bounding box center [255, 76] width 11 height 11
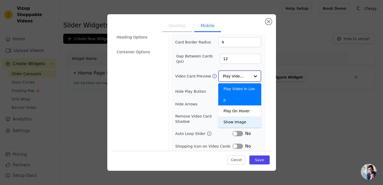
click at [239, 116] on div "Show Image" at bounding box center [239, 121] width 43 height 11
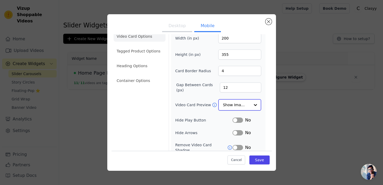
scroll to position [0, 0]
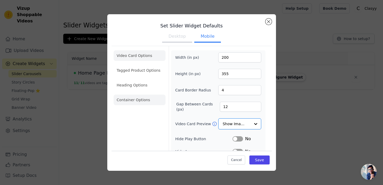
click at [147, 99] on li "Container Options" at bounding box center [140, 100] width 52 height 11
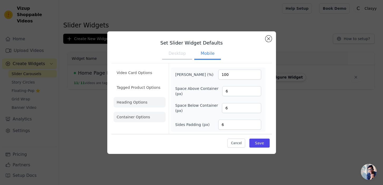
click at [144, 106] on li "Heading Options" at bounding box center [140, 102] width 52 height 11
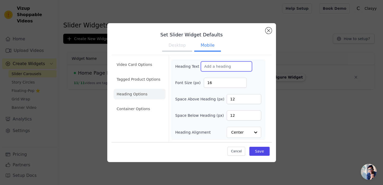
click at [215, 69] on input "Heading Text" at bounding box center [226, 66] width 51 height 10
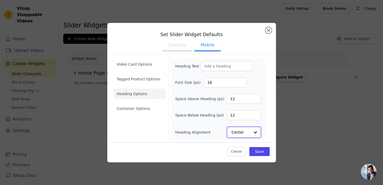
click at [251, 131] on div at bounding box center [255, 132] width 11 height 11
click at [246, 118] on div "Left" at bounding box center [244, 119] width 34 height 11
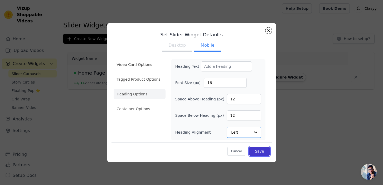
click at [259, 152] on button "Save" at bounding box center [259, 151] width 20 height 9
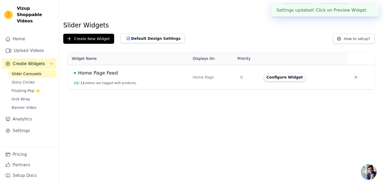
click at [106, 71] on span "Home Page Feed" at bounding box center [98, 72] width 40 height 7
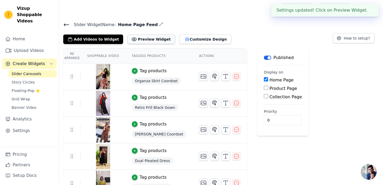
click at [152, 39] on button "Preview Widget" at bounding box center [150, 39] width 47 height 9
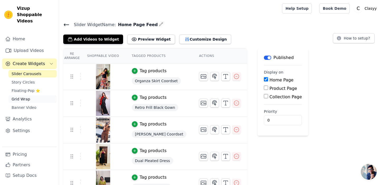
click at [31, 95] on link "Grid Wrap" at bounding box center [32, 98] width 48 height 7
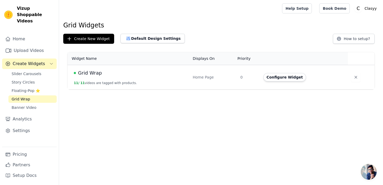
click at [98, 78] on td "Grid Wrap 11 / 11 videos are tagged with products." at bounding box center [128, 77] width 122 height 25
click at [92, 72] on span "Grid Wrap" at bounding box center [90, 72] width 24 height 7
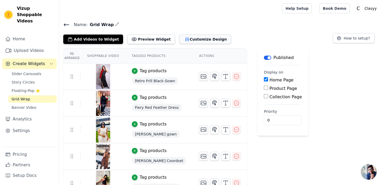
click at [181, 41] on button "Customize Design" at bounding box center [205, 39] width 52 height 9
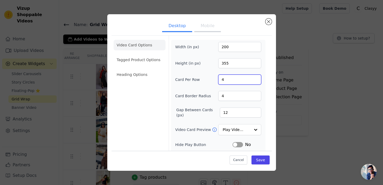
click at [220, 80] on input "4" at bounding box center [239, 80] width 43 height 10
type input "5"
click at [255, 159] on button "Save" at bounding box center [260, 159] width 18 height 9
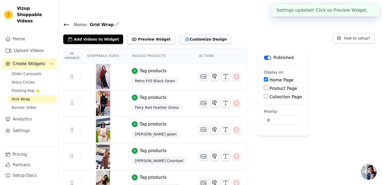
click at [184, 41] on button "Customize Design" at bounding box center [205, 39] width 52 height 9
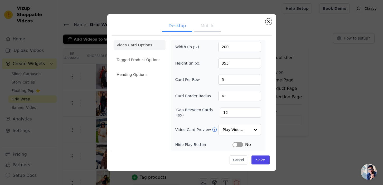
click at [208, 26] on button "Mobile" at bounding box center [207, 27] width 26 height 12
click at [149, 62] on li "Tagged Product Options" at bounding box center [140, 60] width 52 height 11
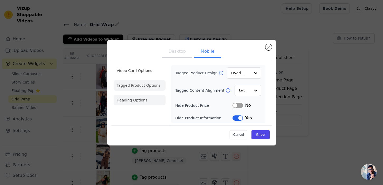
click at [129, 101] on li "Heading Options" at bounding box center [140, 100] width 52 height 11
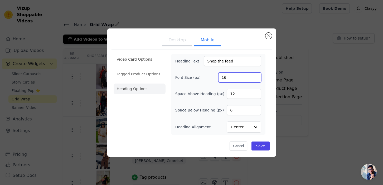
click at [222, 74] on input "16" at bounding box center [239, 77] width 43 height 10
type input "18"
click at [178, 38] on button "Desktop" at bounding box center [177, 41] width 30 height 12
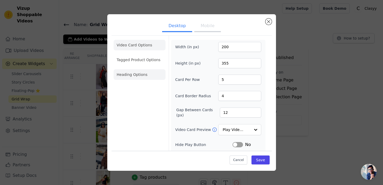
click at [137, 73] on li "Heading Options" at bounding box center [140, 74] width 52 height 11
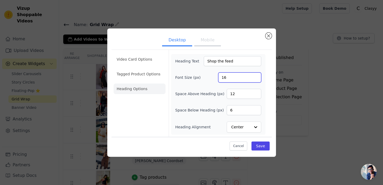
click at [222, 77] on input "16" at bounding box center [239, 77] width 43 height 10
click at [223, 76] on input "18" at bounding box center [239, 77] width 43 height 10
type input "20"
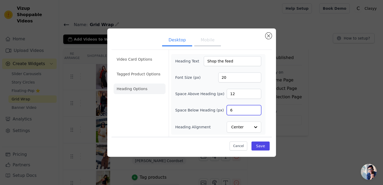
click at [231, 110] on input "6" at bounding box center [244, 110] width 34 height 10
type input "16"
click at [204, 41] on button "Mobile" at bounding box center [207, 41] width 26 height 12
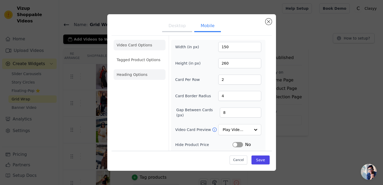
click at [137, 77] on li "Heading Options" at bounding box center [140, 74] width 52 height 11
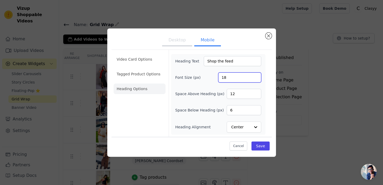
click at [223, 79] on input "18" at bounding box center [239, 77] width 43 height 10
type input "20"
click at [228, 110] on input "6" at bounding box center [244, 110] width 34 height 10
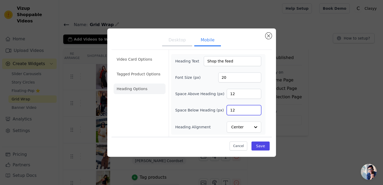
type input "12"
click at [177, 38] on button "Desktop" at bounding box center [177, 41] width 30 height 12
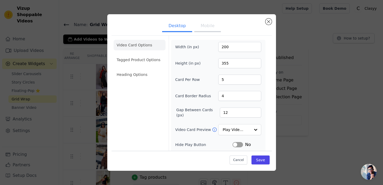
click at [214, 25] on button "Mobile" at bounding box center [207, 27] width 26 height 12
click at [146, 78] on li "Heading Options" at bounding box center [140, 74] width 52 height 11
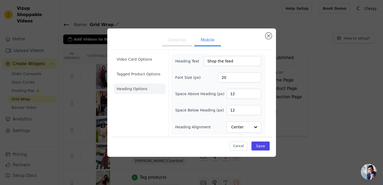
click at [174, 41] on button "Desktop" at bounding box center [177, 41] width 30 height 12
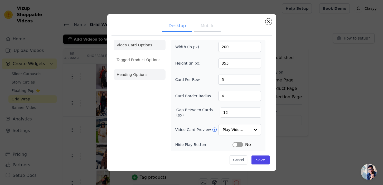
click at [136, 73] on li "Heading Options" at bounding box center [140, 74] width 52 height 11
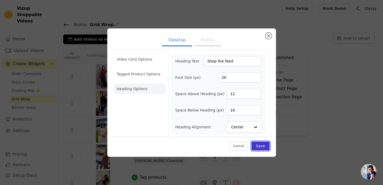
click at [257, 148] on button "Save" at bounding box center [260, 146] width 18 height 9
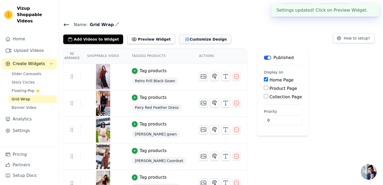
click at [189, 40] on button "Customize Design" at bounding box center [205, 39] width 52 height 9
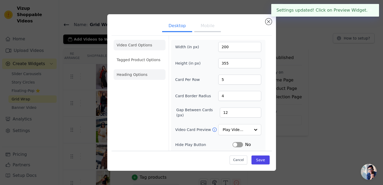
click at [129, 70] on li "Heading Options" at bounding box center [140, 74] width 52 height 11
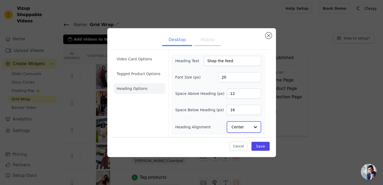
click at [247, 125] on input "Heading Alignment" at bounding box center [240, 127] width 18 height 11
click at [244, 115] on div "Left" at bounding box center [244, 114] width 34 height 11
click at [145, 74] on li "Tagged Product Options" at bounding box center [140, 74] width 52 height 11
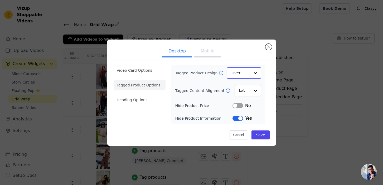
click at [241, 72] on input "Tagged Product Design" at bounding box center [240, 73] width 18 height 11
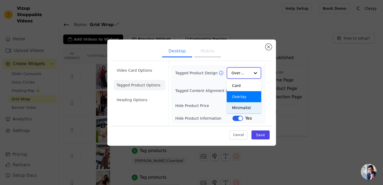
click at [241, 109] on div "Minimalist" at bounding box center [244, 107] width 34 height 11
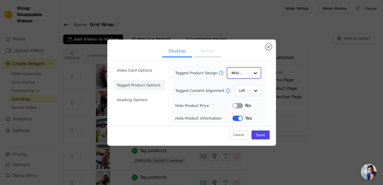
click at [249, 75] on input "Tagged Product Design" at bounding box center [240, 73] width 18 height 11
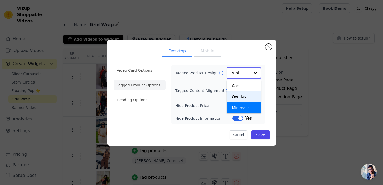
click at [241, 92] on div "Overlay" at bounding box center [244, 96] width 34 height 11
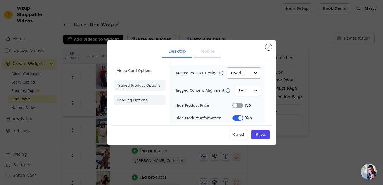
click at [149, 99] on li "Heading Options" at bounding box center [140, 100] width 52 height 11
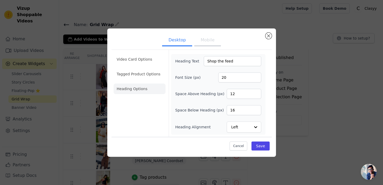
click at [144, 65] on ul "Video Card Options Tagged Product Options Heading Options" at bounding box center [140, 74] width 52 height 44
click at [145, 69] on li "Video Card Options" at bounding box center [140, 74] width 52 height 11
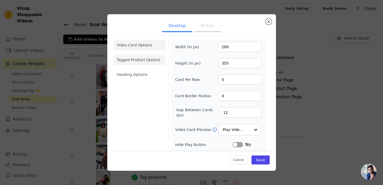
click at [153, 61] on li "Tagged Product Options" at bounding box center [140, 60] width 52 height 11
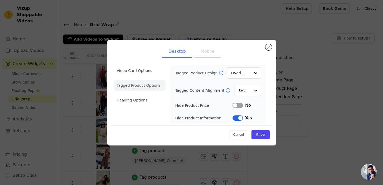
click at [260, 129] on div "Cancel Save" at bounding box center [191, 133] width 160 height 16
click at [260, 134] on button "Save" at bounding box center [260, 134] width 18 height 9
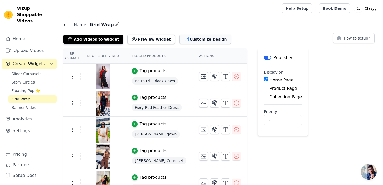
click at [197, 40] on button "Customize Design" at bounding box center [205, 39] width 52 height 9
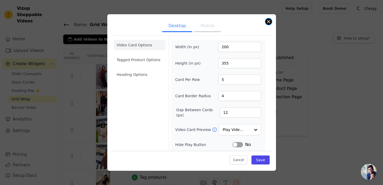
click at [269, 21] on button "Close modal" at bounding box center [268, 21] width 6 height 6
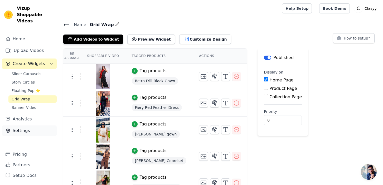
click at [34, 129] on link "Settings" at bounding box center [29, 130] width 55 height 11
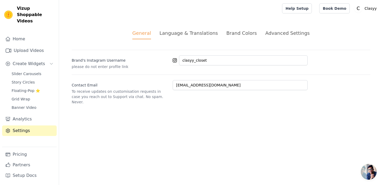
click at [281, 33] on div "Advanced Settings" at bounding box center [287, 33] width 44 height 7
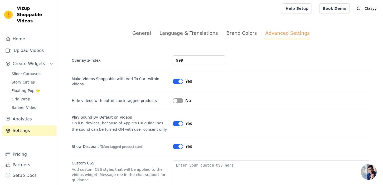
scroll to position [31, 0]
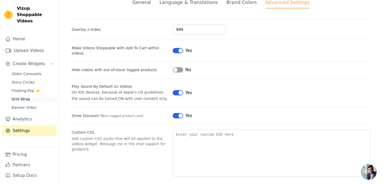
click at [32, 95] on link "Grid Wrap" at bounding box center [32, 98] width 48 height 7
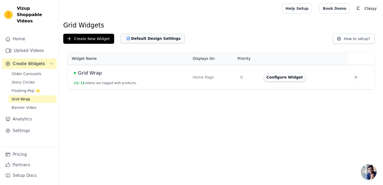
click at [161, 40] on button "Default Design Settings" at bounding box center [152, 38] width 64 height 9
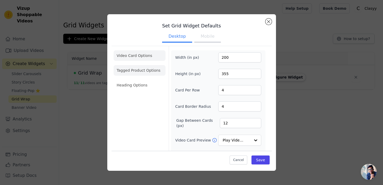
click at [148, 71] on li "Tagged Product Options" at bounding box center [140, 70] width 52 height 11
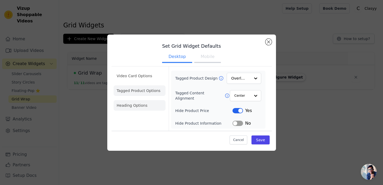
click at [146, 103] on li "Heading Options" at bounding box center [140, 105] width 52 height 11
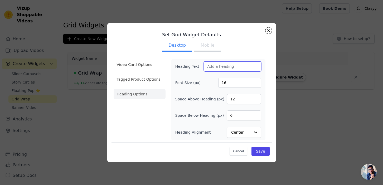
click at [219, 62] on input "Heading Text" at bounding box center [232, 66] width 57 height 10
type input "Shop the feed"
click at [225, 65] on input "Shop the feed" at bounding box center [232, 66] width 57 height 10
click at [205, 46] on button "Mobile" at bounding box center [207, 46] width 26 height 12
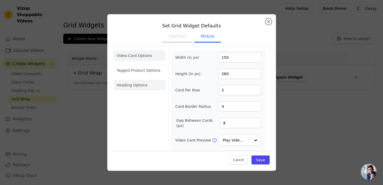
click at [141, 88] on li "Heading Options" at bounding box center [140, 85] width 52 height 11
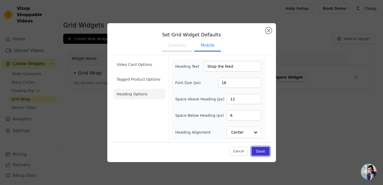
click at [263, 148] on button "Save" at bounding box center [260, 151] width 18 height 9
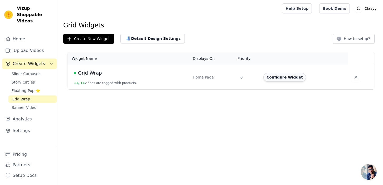
click at [293, 75] on button "Configure Widget" at bounding box center [284, 77] width 43 height 8
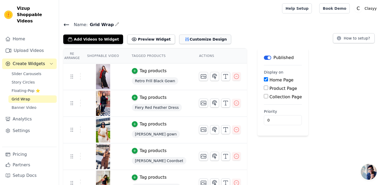
click at [195, 42] on button "Customize Design" at bounding box center [205, 39] width 52 height 9
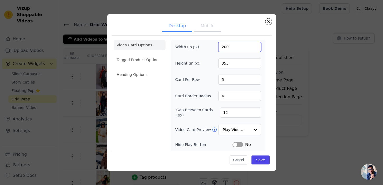
drag, startPoint x: 223, startPoint y: 47, endPoint x: 236, endPoint y: 47, distance: 12.7
click at [236, 47] on input "200" at bounding box center [239, 47] width 43 height 10
type input "220"
click at [142, 76] on li "Heading Options" at bounding box center [140, 74] width 52 height 11
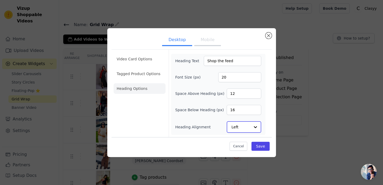
click at [246, 125] on input "Heading Alignment" at bounding box center [240, 127] width 18 height 11
click at [244, 105] on div "Center" at bounding box center [244, 103] width 34 height 11
click at [207, 38] on button "Mobile" at bounding box center [207, 41] width 26 height 12
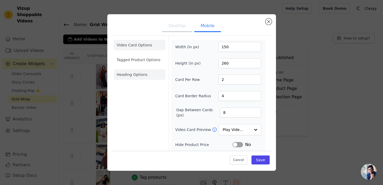
click at [132, 73] on li "Heading Options" at bounding box center [140, 74] width 52 height 11
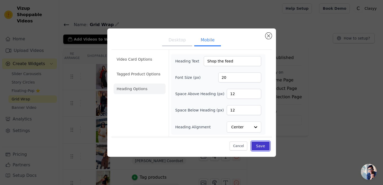
click at [260, 145] on button "Save" at bounding box center [260, 146] width 18 height 9
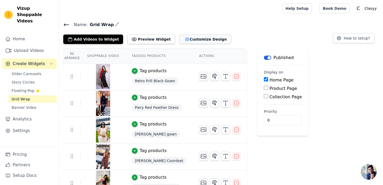
click at [187, 40] on button "Customize Design" at bounding box center [205, 39] width 52 height 9
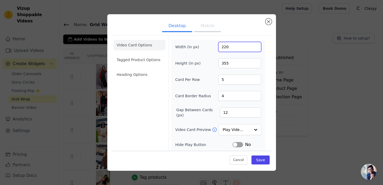
click at [225, 48] on input "220" at bounding box center [239, 47] width 43 height 10
type input "230"
click at [210, 25] on button "Mobile" at bounding box center [207, 27] width 26 height 12
click at [226, 47] on input "150" at bounding box center [239, 47] width 43 height 10
type input "180"
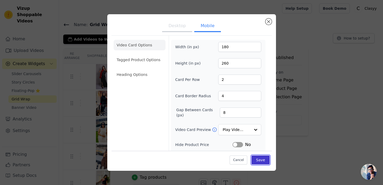
click at [264, 160] on button "Save" at bounding box center [260, 159] width 18 height 9
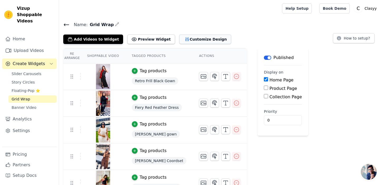
click at [183, 41] on button "Customize Design" at bounding box center [205, 39] width 52 height 9
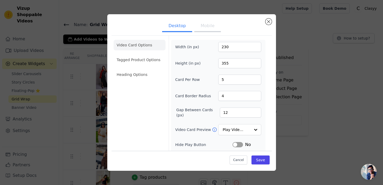
click at [211, 24] on button "Mobile" at bounding box center [207, 27] width 26 height 12
click at [143, 73] on li "Heading Options" at bounding box center [140, 74] width 52 height 11
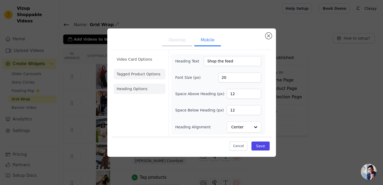
click at [146, 74] on li "Tagged Product Options" at bounding box center [140, 74] width 52 height 11
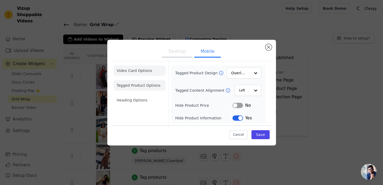
click at [148, 80] on li "Video Card Options" at bounding box center [140, 85] width 52 height 11
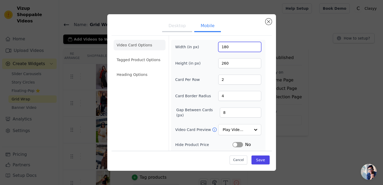
click at [226, 46] on input "180" at bounding box center [239, 47] width 43 height 10
type input "160"
click at [224, 64] on input "260" at bounding box center [239, 63] width 43 height 10
type input "180"
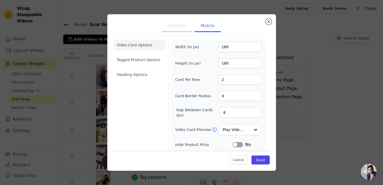
click at [183, 29] on button "Desktop" at bounding box center [177, 27] width 30 height 12
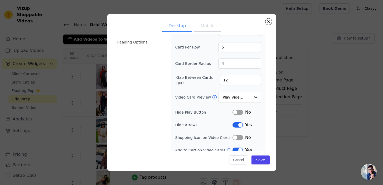
scroll to position [39, 0]
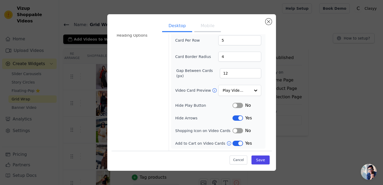
click at [206, 27] on button "Mobile" at bounding box center [207, 27] width 26 height 12
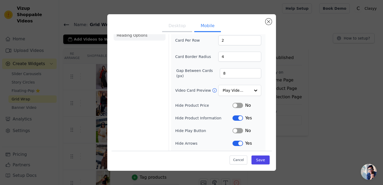
click at [138, 37] on li "Heading Options" at bounding box center [140, 35] width 52 height 11
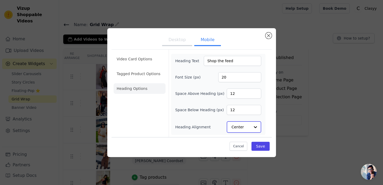
click at [245, 130] on input "Heading Alignment" at bounding box center [240, 127] width 18 height 11
click at [241, 117] on div "Left" at bounding box center [244, 114] width 34 height 11
click at [180, 39] on button "Desktop" at bounding box center [177, 41] width 30 height 12
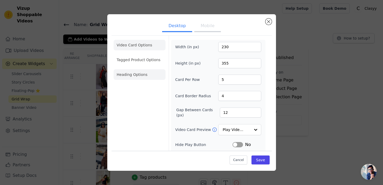
click at [146, 70] on li "Heading Options" at bounding box center [140, 74] width 52 height 11
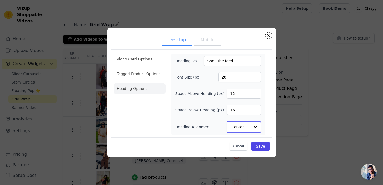
click at [254, 128] on div at bounding box center [255, 127] width 11 height 11
click at [245, 113] on div "Left" at bounding box center [244, 114] width 34 height 11
click at [260, 145] on button "Save" at bounding box center [260, 146] width 18 height 9
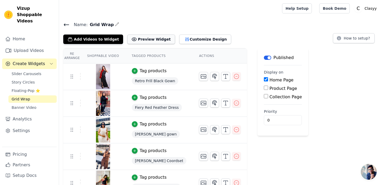
click at [155, 41] on button "Preview Widget" at bounding box center [150, 39] width 47 height 9
click at [183, 41] on button "Customize Design" at bounding box center [205, 39] width 52 height 9
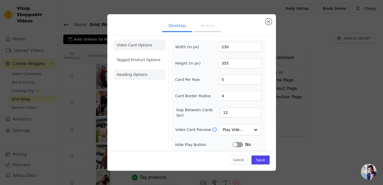
click at [139, 73] on li "Heading Options" at bounding box center [140, 74] width 52 height 11
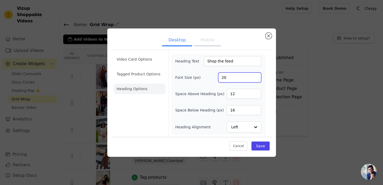
click at [226, 76] on input "20" at bounding box center [239, 77] width 43 height 10
type input "24"
click at [203, 42] on button "Mobile" at bounding box center [207, 41] width 26 height 12
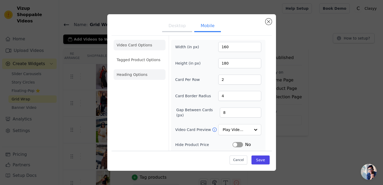
click at [151, 71] on li "Heading Options" at bounding box center [140, 74] width 52 height 11
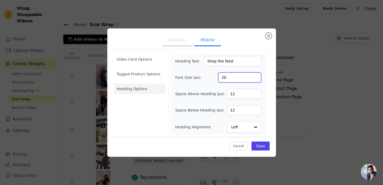
click at [231, 77] on input "20" at bounding box center [239, 77] width 43 height 10
type input "24"
click at [260, 149] on button "Save" at bounding box center [260, 146] width 18 height 9
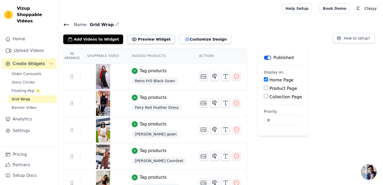
click at [155, 40] on button "Preview Widget" at bounding box center [150, 39] width 47 height 9
click at [196, 40] on button "Customize Design" at bounding box center [205, 39] width 52 height 9
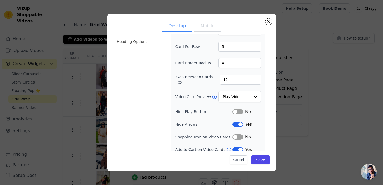
scroll to position [33, 0]
click at [202, 26] on button "Mobile" at bounding box center [207, 27] width 26 height 12
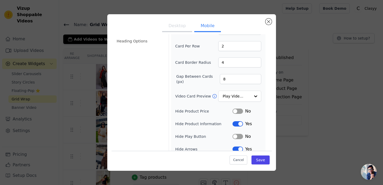
scroll to position [0, 0]
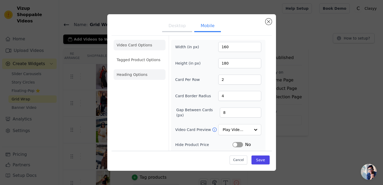
click at [142, 78] on li "Heading Options" at bounding box center [140, 74] width 52 height 11
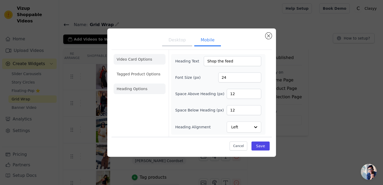
click at [141, 69] on li "Video Card Options" at bounding box center [140, 74] width 52 height 11
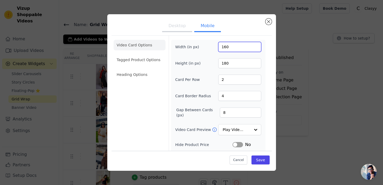
click at [225, 48] on input "160" at bounding box center [239, 47] width 43 height 10
type input "150"
click at [258, 156] on button "Save" at bounding box center [260, 159] width 18 height 9
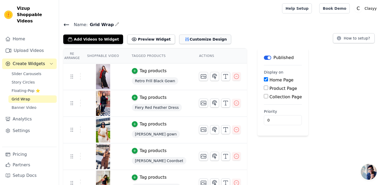
click at [181, 43] on button "Customize Design" at bounding box center [205, 39] width 52 height 9
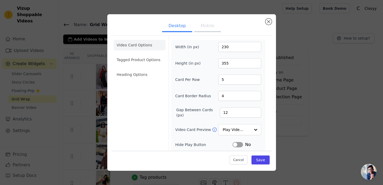
click at [206, 28] on button "Mobile" at bounding box center [207, 27] width 26 height 12
click at [226, 48] on input "150" at bounding box center [239, 47] width 43 height 10
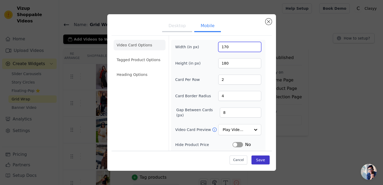
type input "170"
click at [256, 158] on button "Save" at bounding box center [260, 159] width 18 height 9
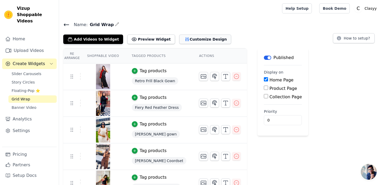
click at [208, 42] on button "Customize Design" at bounding box center [205, 39] width 52 height 9
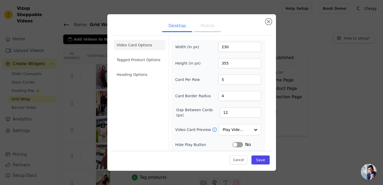
click at [210, 31] on button "Mobile" at bounding box center [207, 27] width 26 height 12
click at [146, 76] on li "Heading Options" at bounding box center [140, 74] width 52 height 11
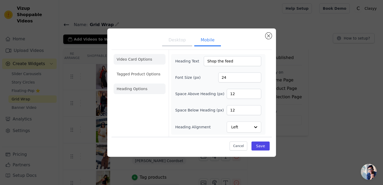
click at [148, 69] on li "Video Card Options" at bounding box center [140, 74] width 52 height 11
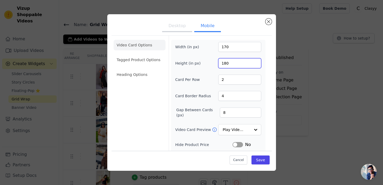
click at [225, 63] on input "180" at bounding box center [239, 63] width 43 height 10
click at [225, 64] on input "400" at bounding box center [239, 63] width 43 height 10
type input "200"
click at [261, 162] on button "Save" at bounding box center [260, 159] width 18 height 9
